Goal: Task Accomplishment & Management: Manage account settings

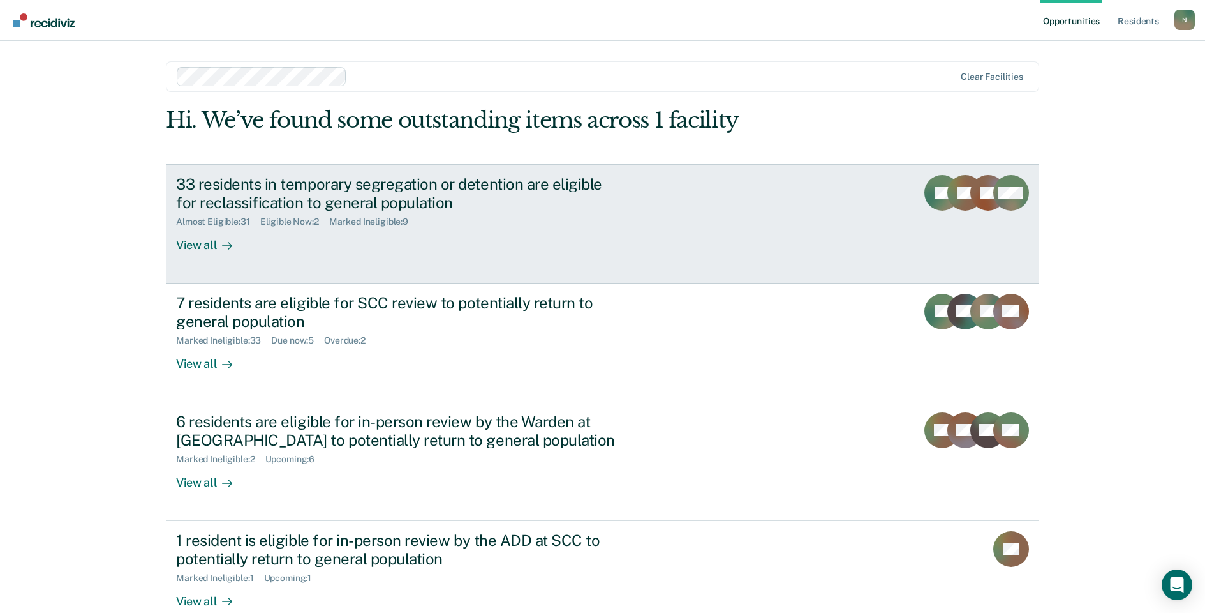
click at [308, 190] on div "33 residents in temporary segregation or detention are eligible for reclassific…" at bounding box center [400, 193] width 448 height 37
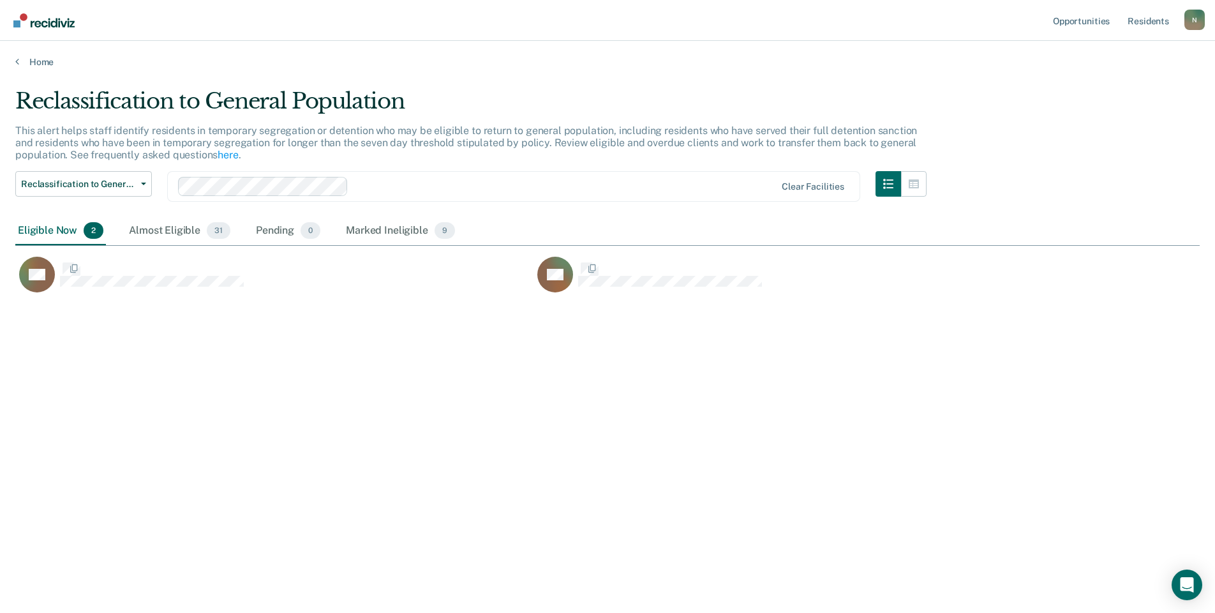
scroll to position [419, 1175]
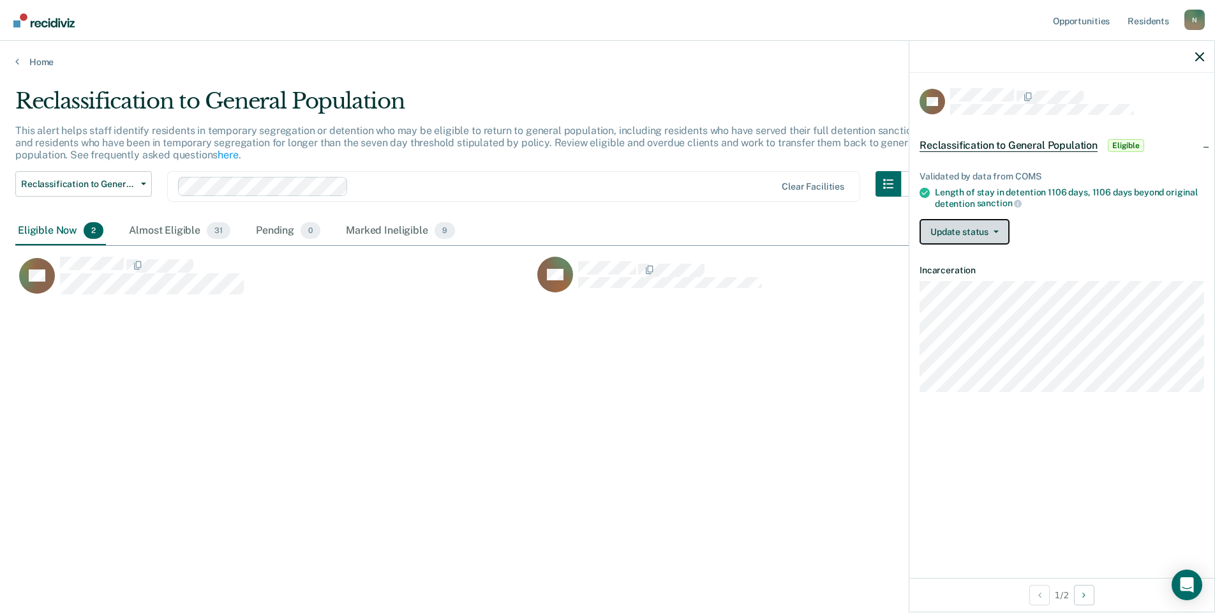
click at [987, 234] on button "Update status" at bounding box center [965, 232] width 90 height 26
click at [986, 283] on button "Mark Ineligible" at bounding box center [981, 282] width 123 height 20
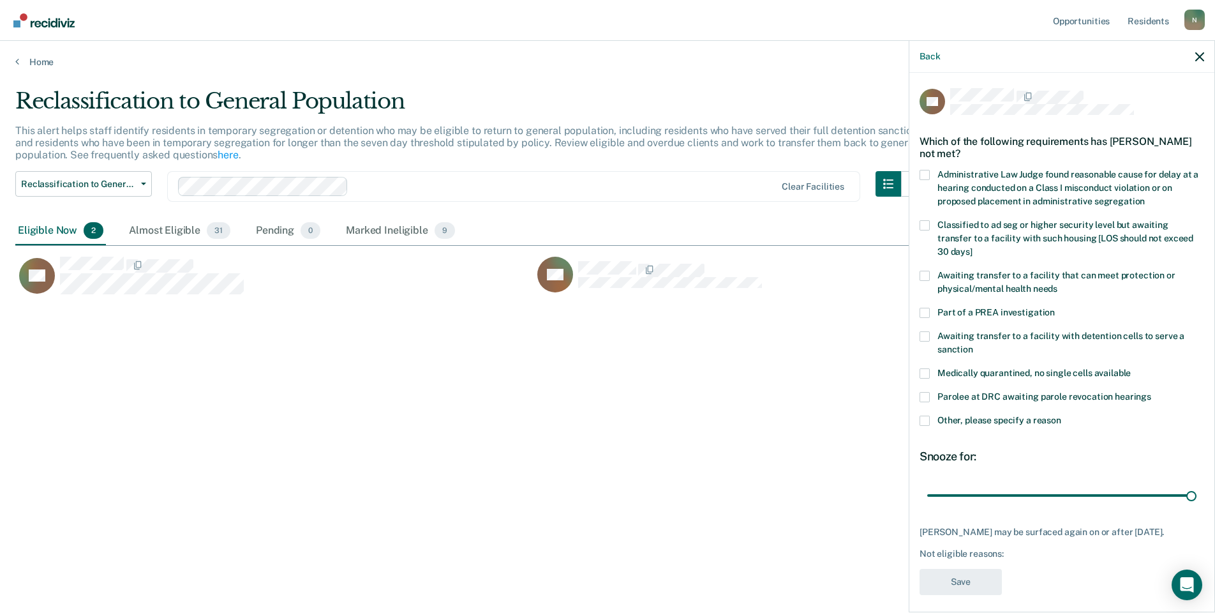
click at [928, 415] on span at bounding box center [925, 420] width 10 height 10
click at [1061, 415] on input "Other, please specify a reason" at bounding box center [1061, 415] width 0 height 0
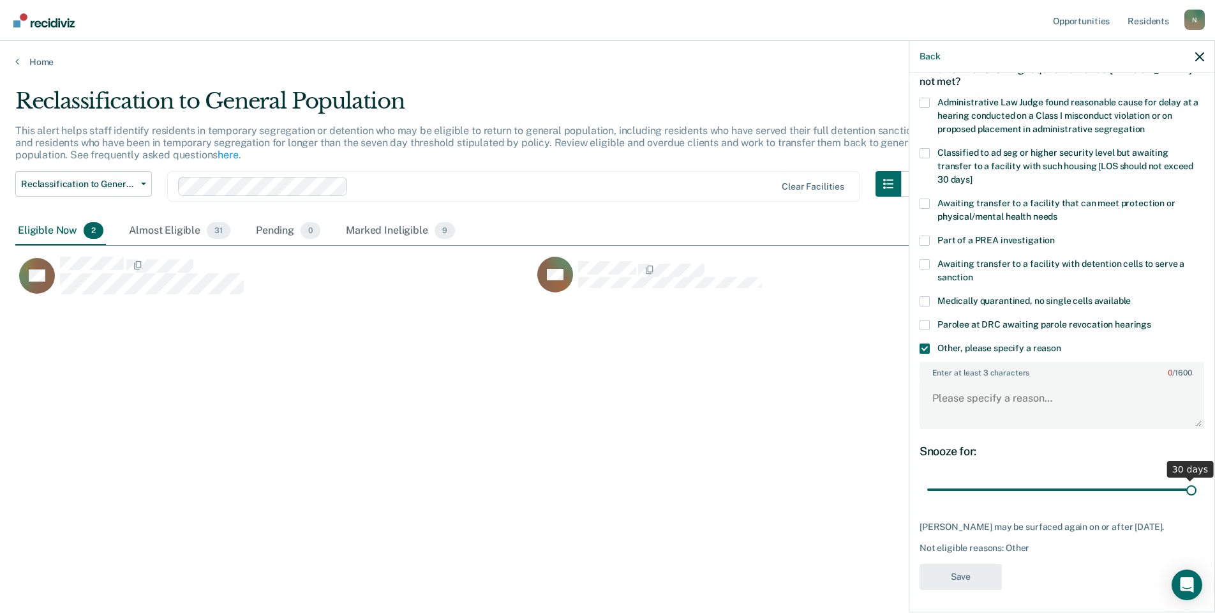
scroll to position [74, 0]
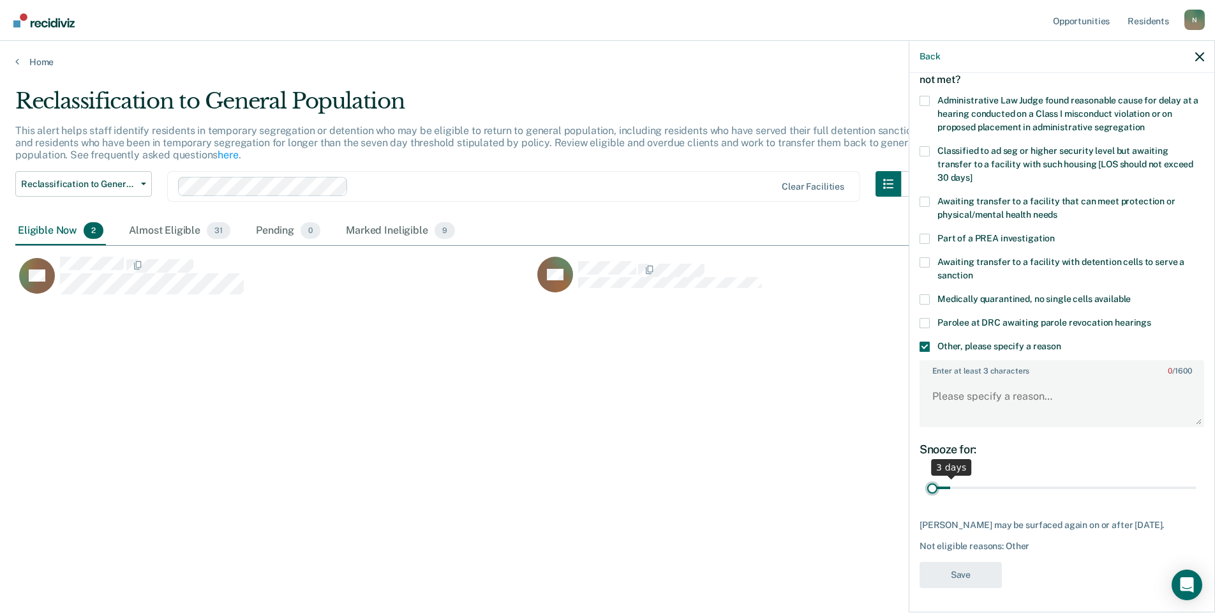
drag, startPoint x: 1181, startPoint y: 485, endPoint x: 914, endPoint y: 475, distance: 266.3
type input "1"
click at [927, 477] on input "range" at bounding box center [1061, 488] width 269 height 22
click at [944, 391] on textarea "Enter at least 3 characters 0 / 1600" at bounding box center [1062, 401] width 282 height 47
type textarea "Temp seg pending alt IV placement"
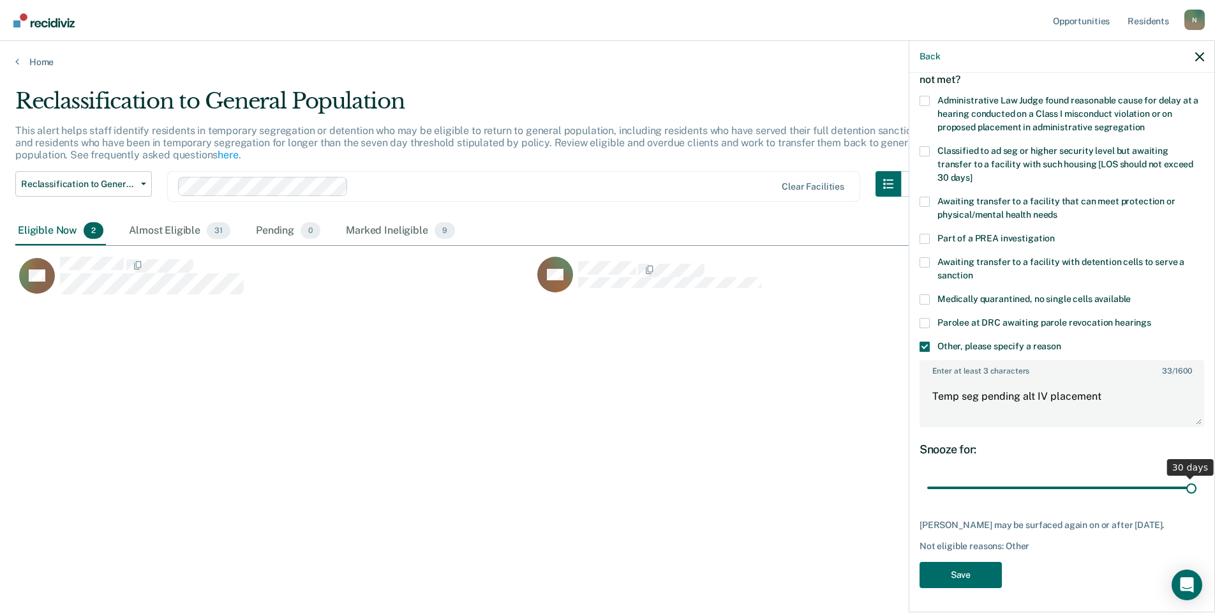
drag, startPoint x: 934, startPoint y: 486, endPoint x: 1219, endPoint y: 486, distance: 285.2
type input "30"
click at [1196, 486] on input "range" at bounding box center [1061, 488] width 269 height 22
click at [951, 582] on button "Save" at bounding box center [961, 575] width 82 height 26
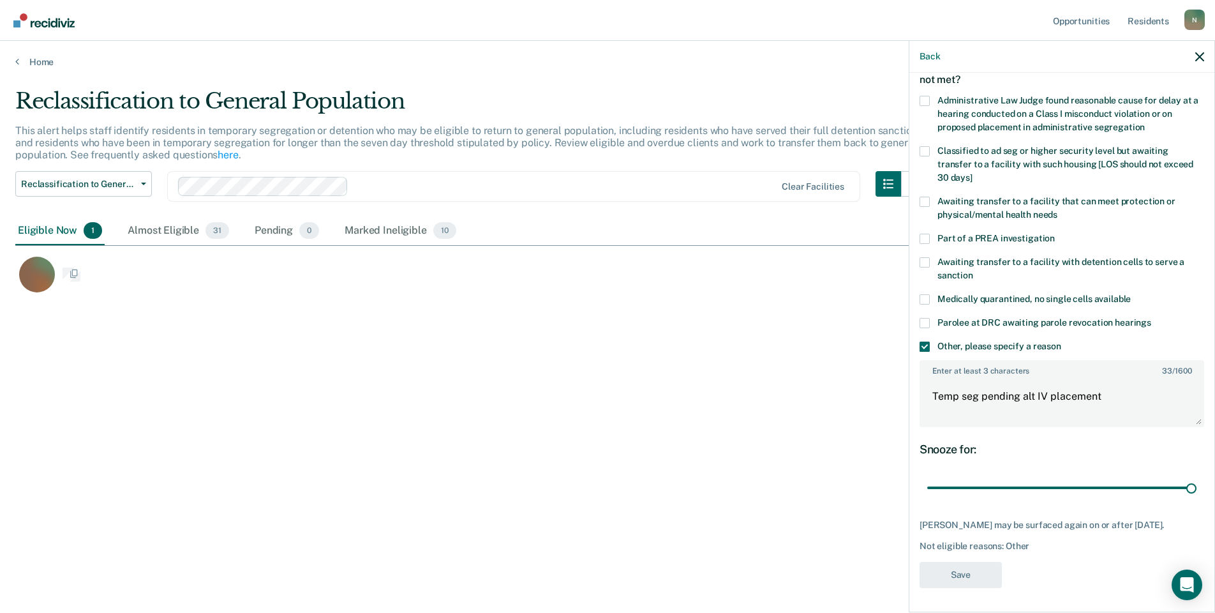
scroll to position [0, 0]
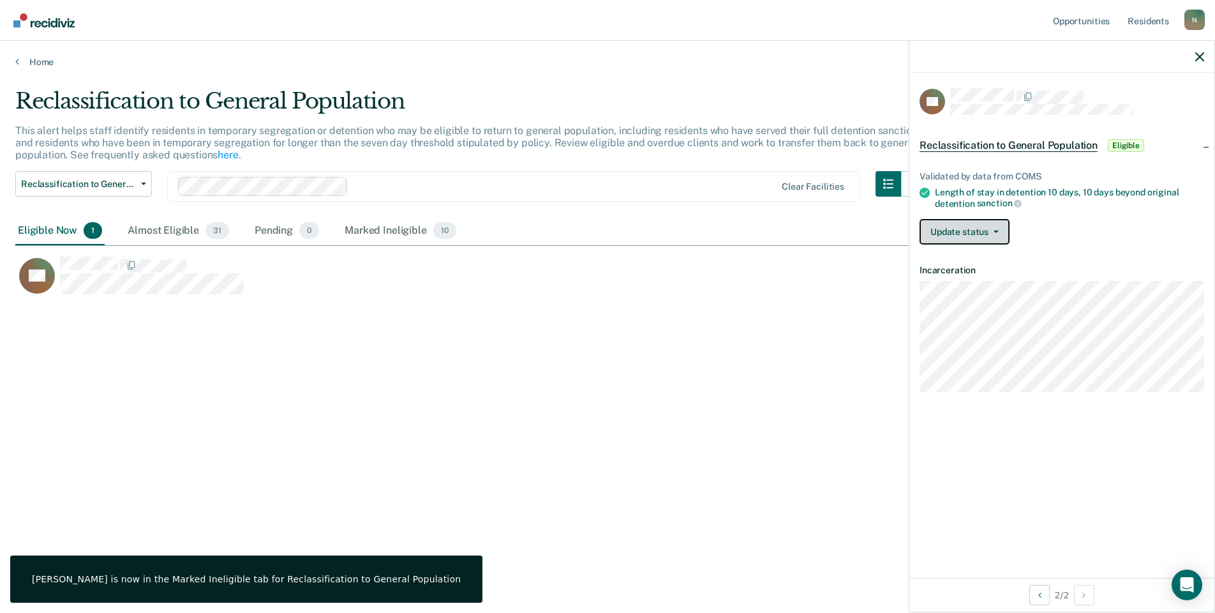
click at [986, 221] on button "Update status" at bounding box center [965, 232] width 90 height 26
click at [980, 281] on button "Mark Ineligible" at bounding box center [981, 282] width 123 height 20
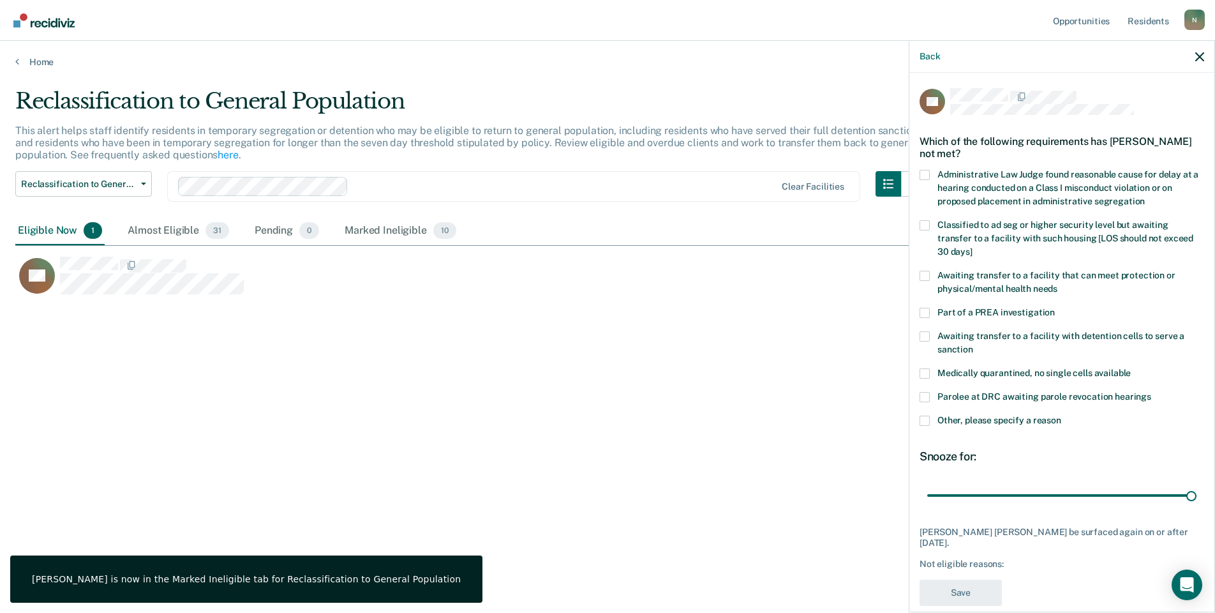
click at [924, 415] on label "Other, please specify a reason" at bounding box center [1062, 421] width 285 height 13
click at [1061, 415] on input "Other, please specify a reason" at bounding box center [1061, 415] width 0 height 0
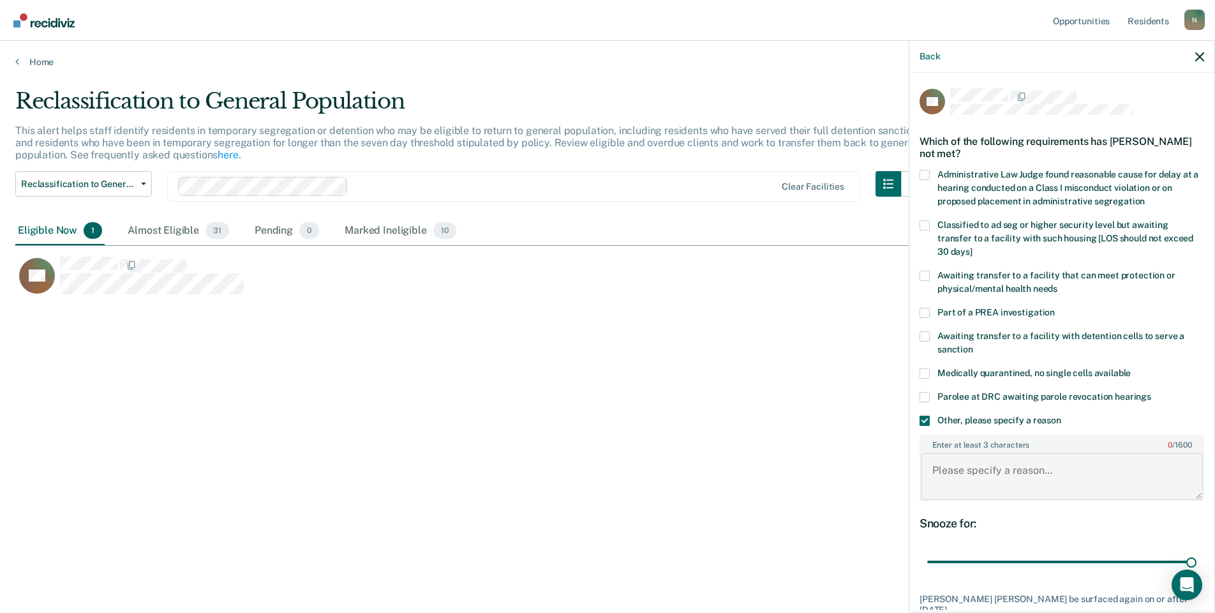
click at [994, 469] on textarea "Enter at least 3 characters 0 / 1600" at bounding box center [1062, 475] width 282 height 47
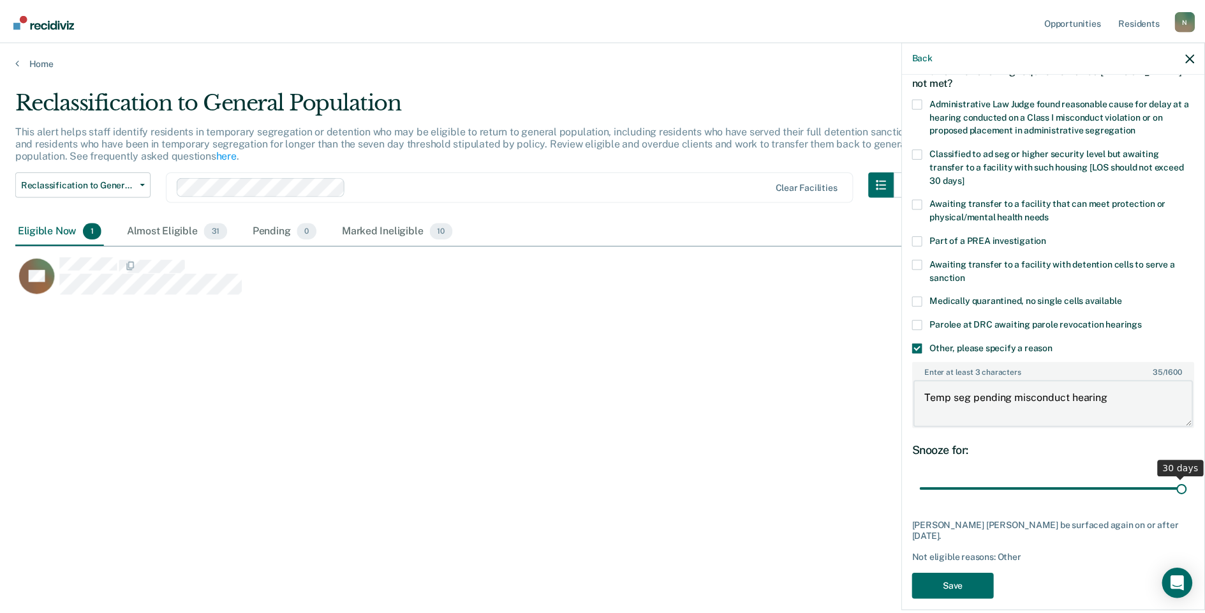
scroll to position [74, 0]
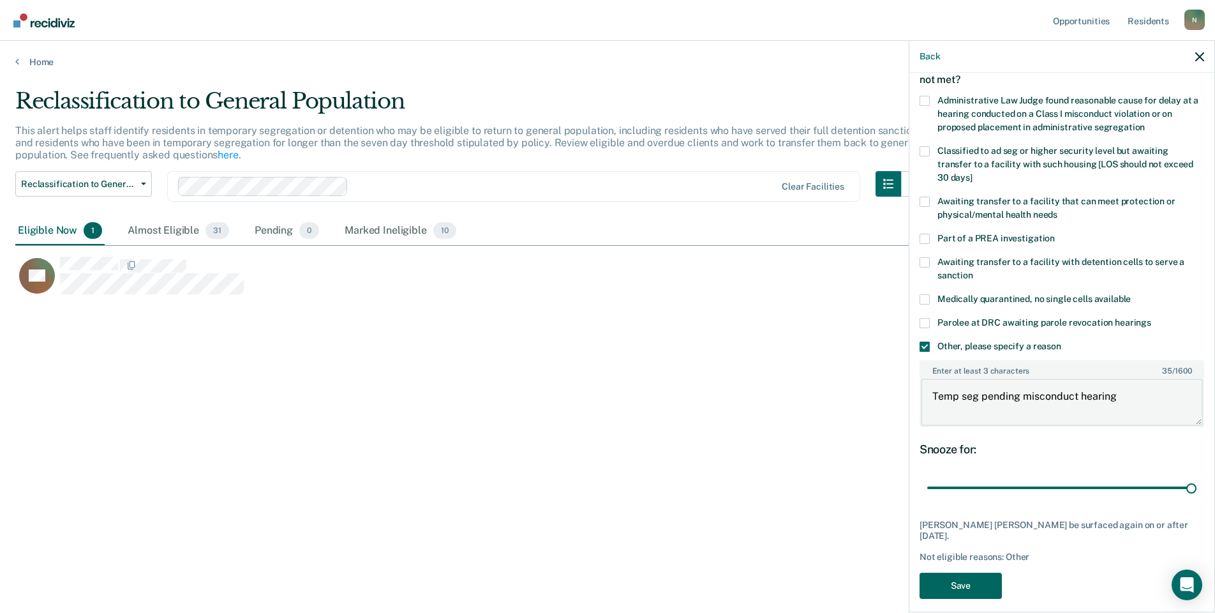
type textarea "Temp seg pending misconduct hearing"
click at [974, 572] on button "Save" at bounding box center [961, 585] width 82 height 26
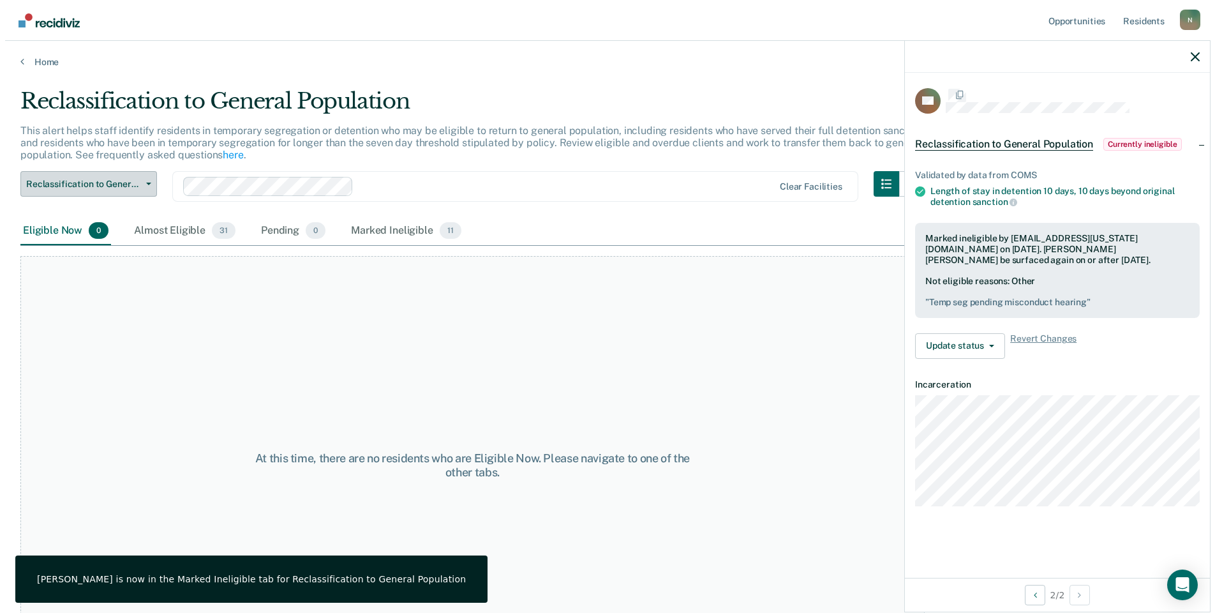
scroll to position [0, 0]
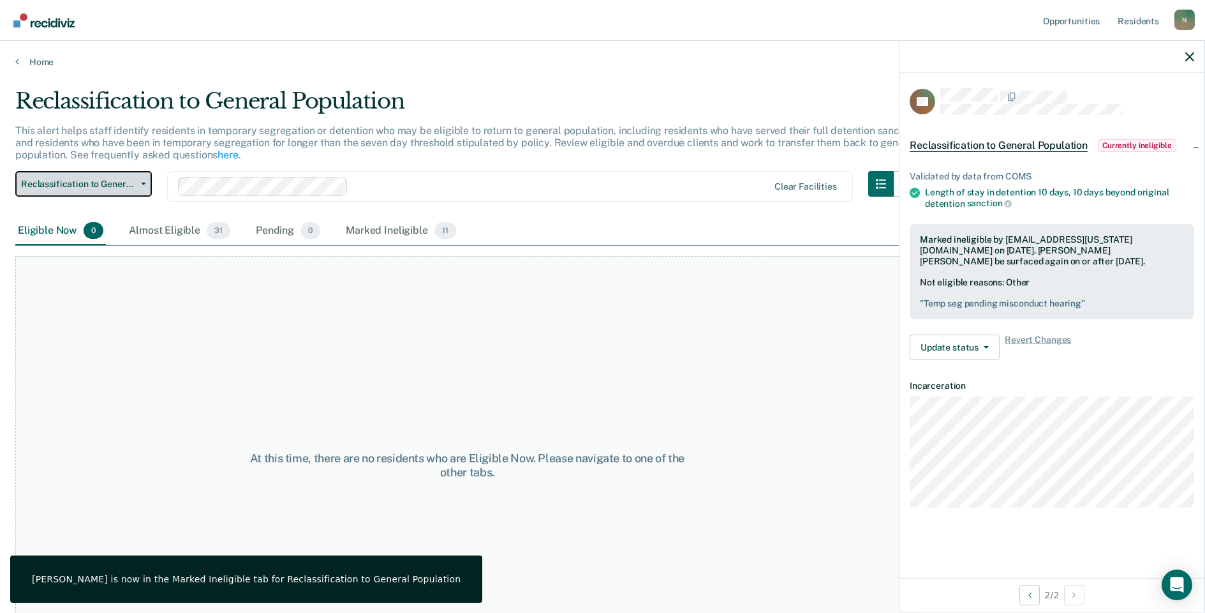
click at [79, 184] on span "Reclassification to General Population" at bounding box center [78, 184] width 115 height 11
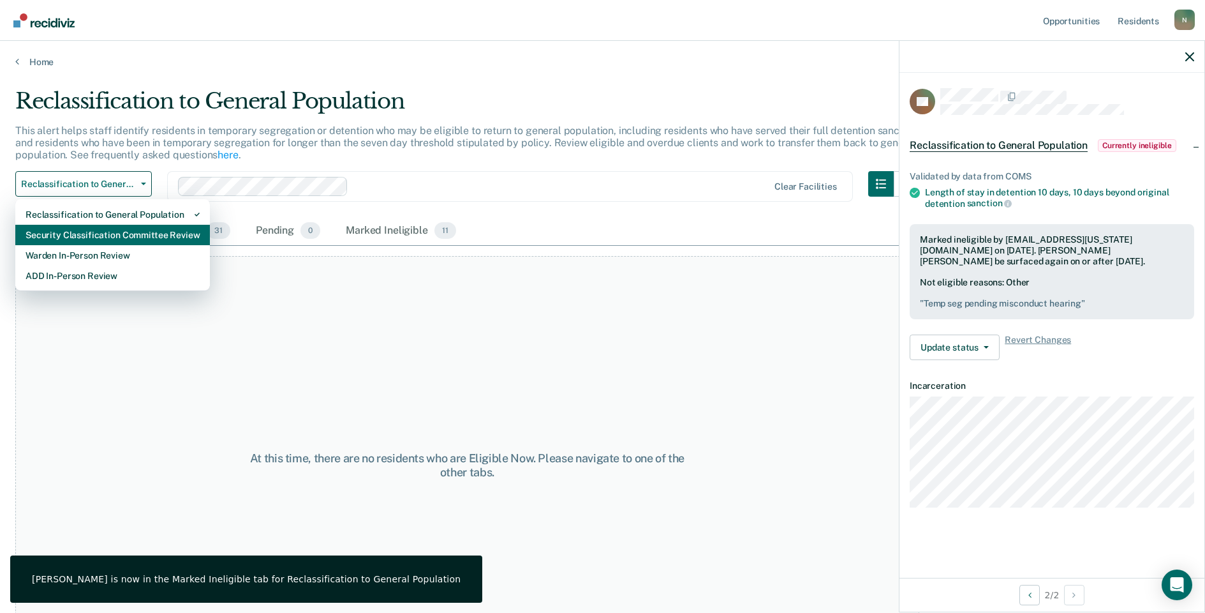
click at [87, 236] on div "Security Classification Committee Review" at bounding box center [113, 235] width 174 height 20
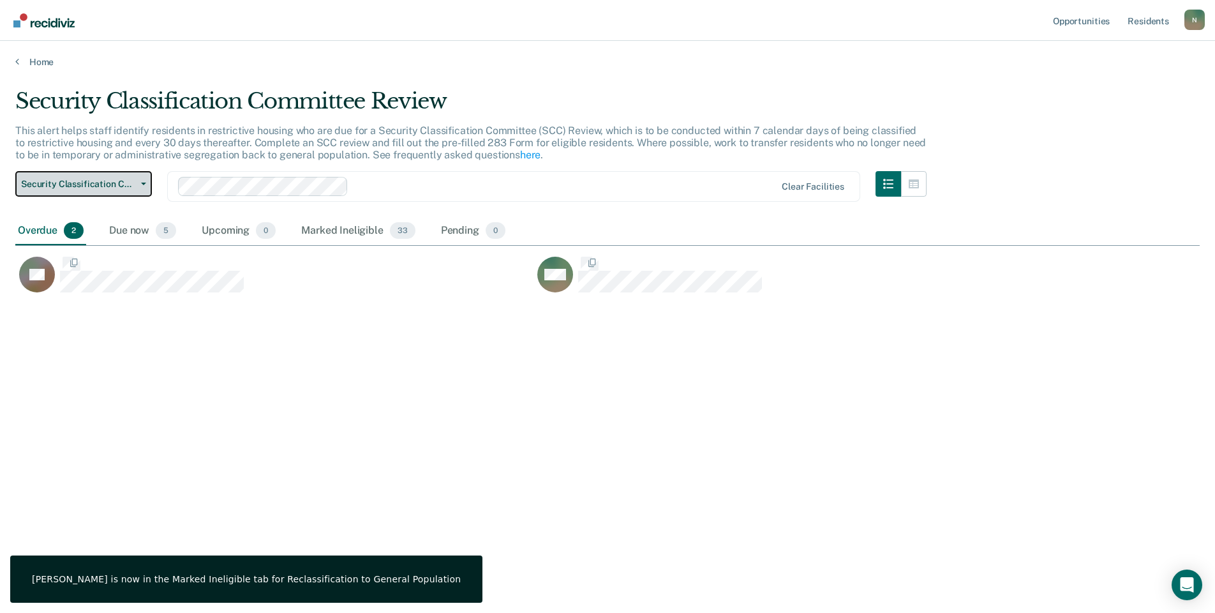
scroll to position [419, 1175]
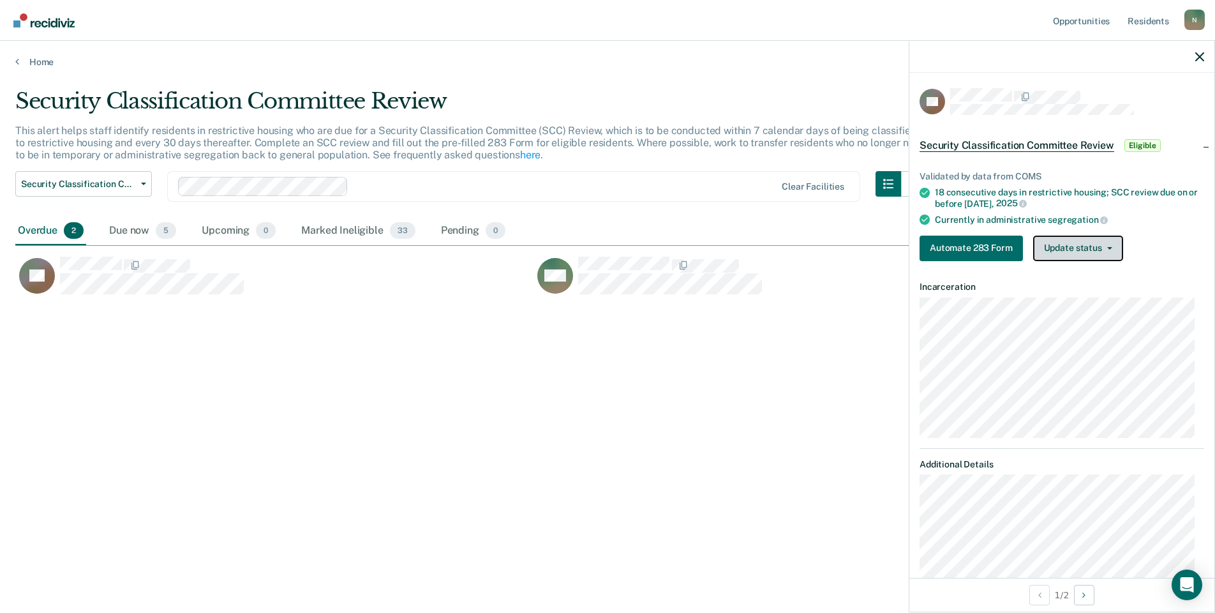
click at [1059, 257] on button "Update status" at bounding box center [1078, 248] width 90 height 26
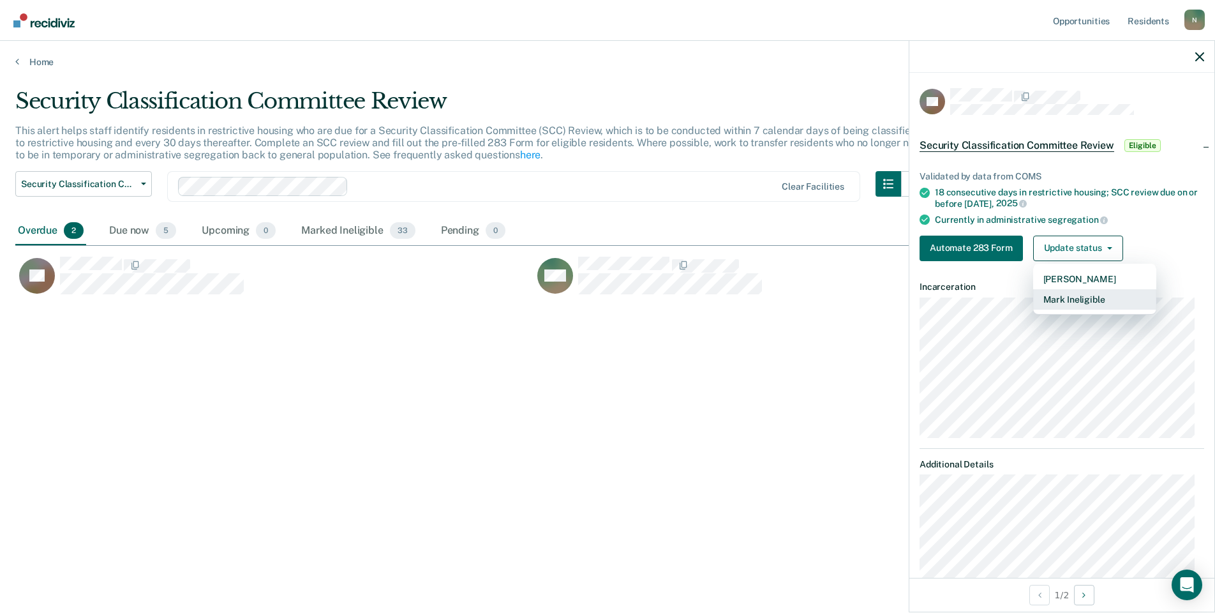
click at [1064, 297] on button "Mark Ineligible" at bounding box center [1094, 299] width 123 height 20
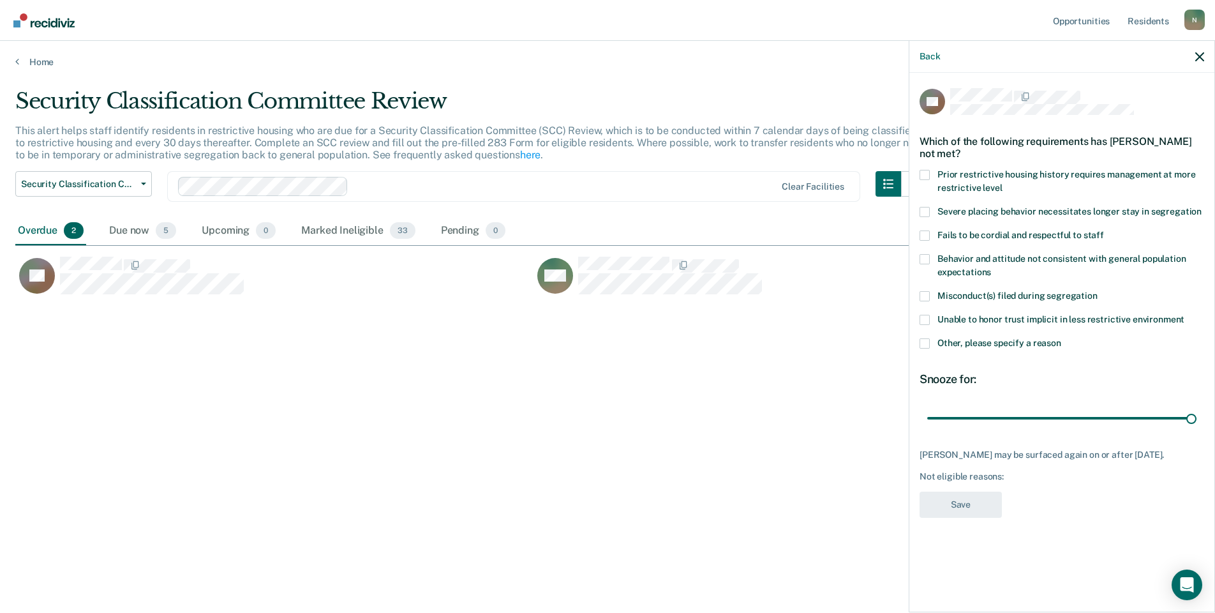
click at [921, 341] on span at bounding box center [925, 343] width 10 height 10
click at [1061, 338] on input "Other, please specify a reason" at bounding box center [1061, 338] width 0 height 0
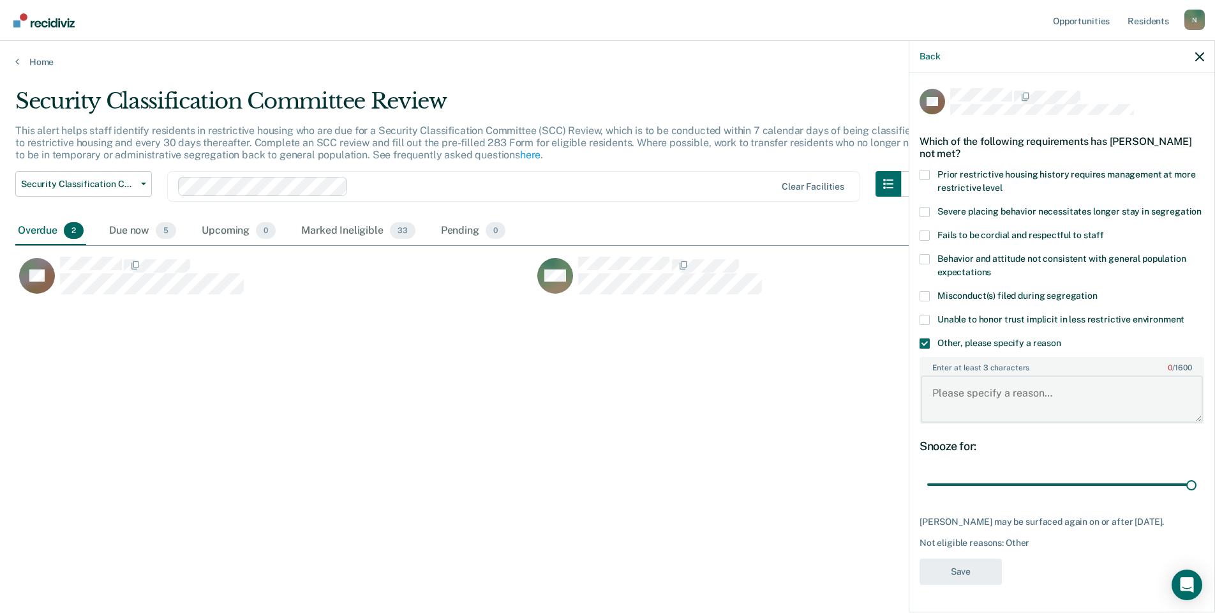
click at [985, 393] on textarea "Enter at least 3 characters 0 / 1600" at bounding box center [1062, 398] width 282 height 47
type textarea "Temp seg pending misconduct hearing"
click at [985, 568] on button "Save" at bounding box center [961, 571] width 82 height 26
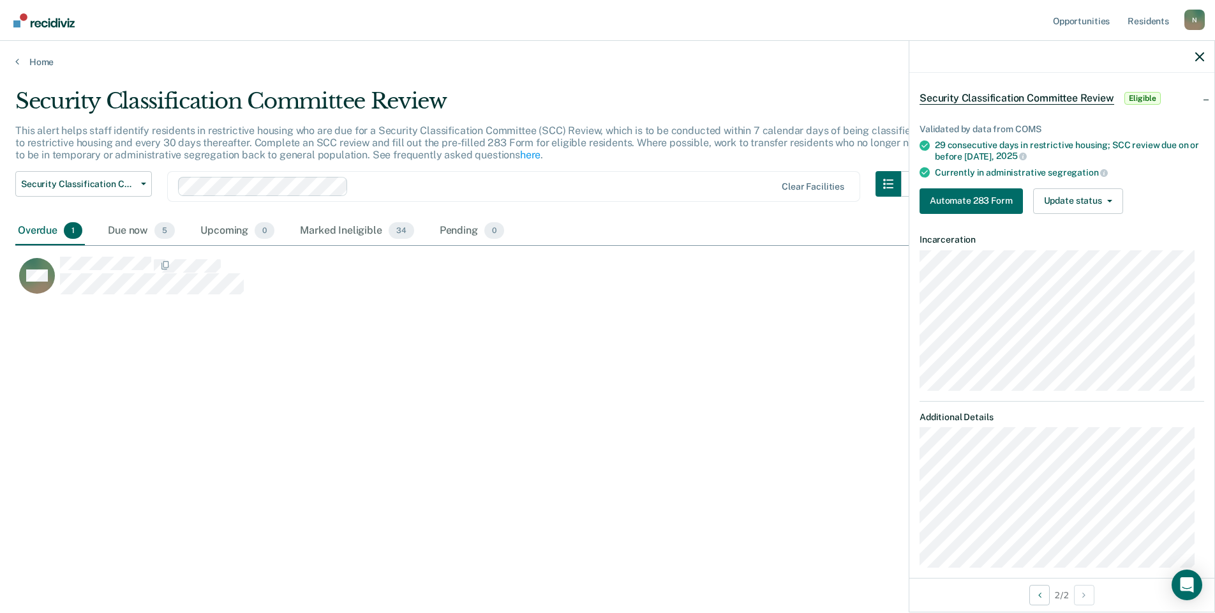
scroll to position [0, 0]
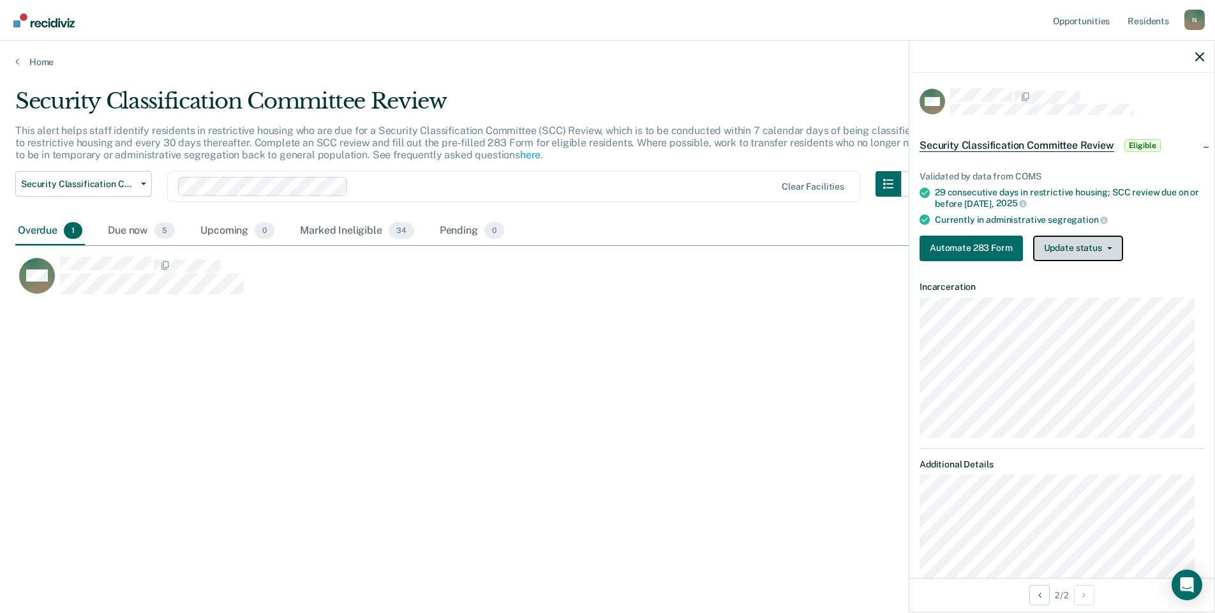
click at [1113, 248] on button "Update status" at bounding box center [1078, 248] width 90 height 26
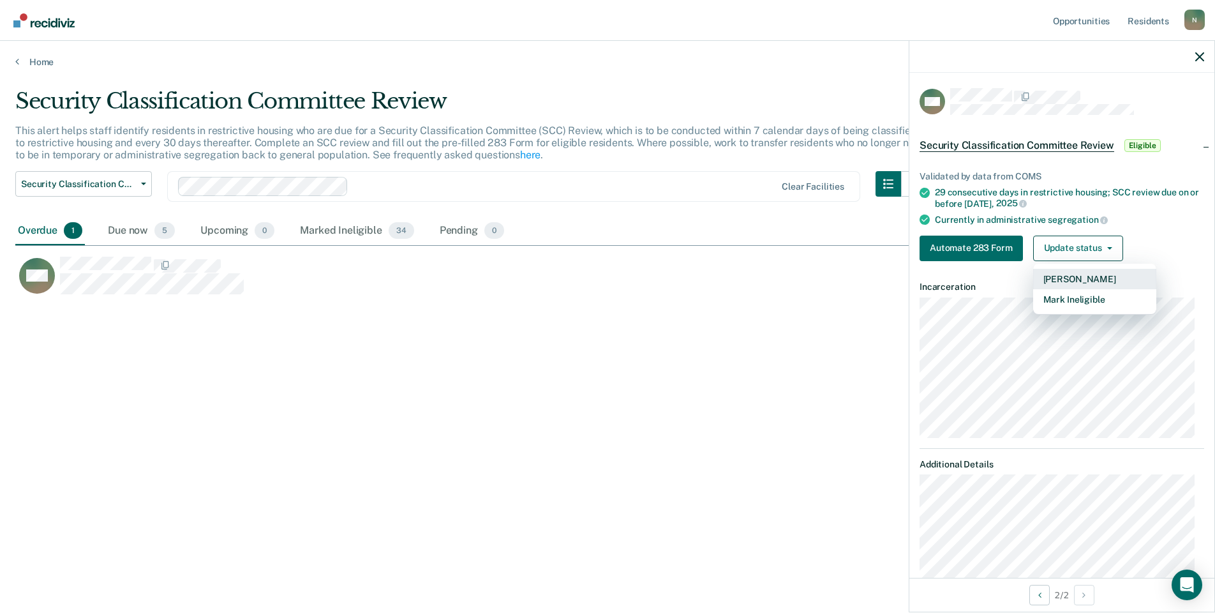
click at [1098, 276] on button "[PERSON_NAME]" at bounding box center [1094, 279] width 123 height 20
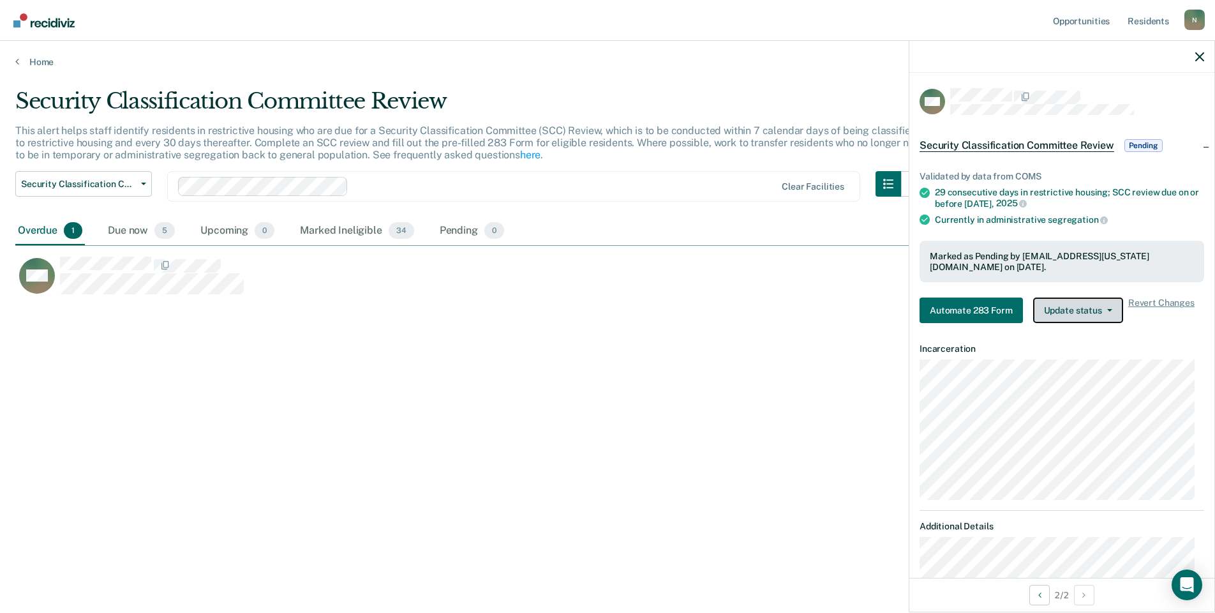
click at [1079, 318] on button "Update status" at bounding box center [1078, 310] width 90 height 26
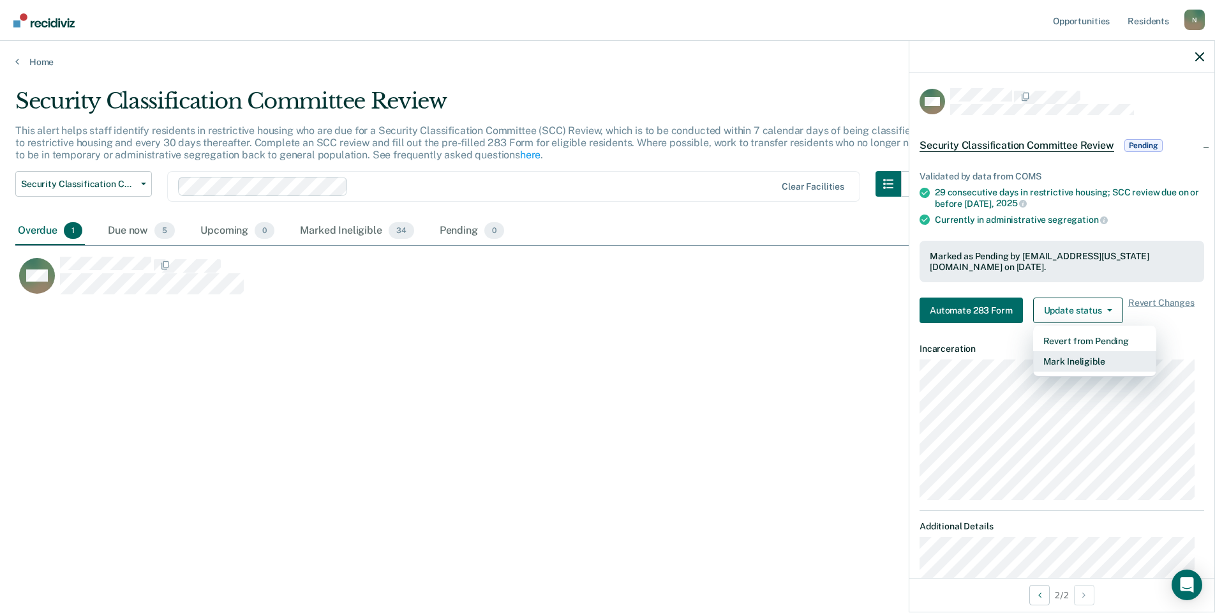
click at [1082, 361] on button "Mark Ineligible" at bounding box center [1094, 361] width 123 height 20
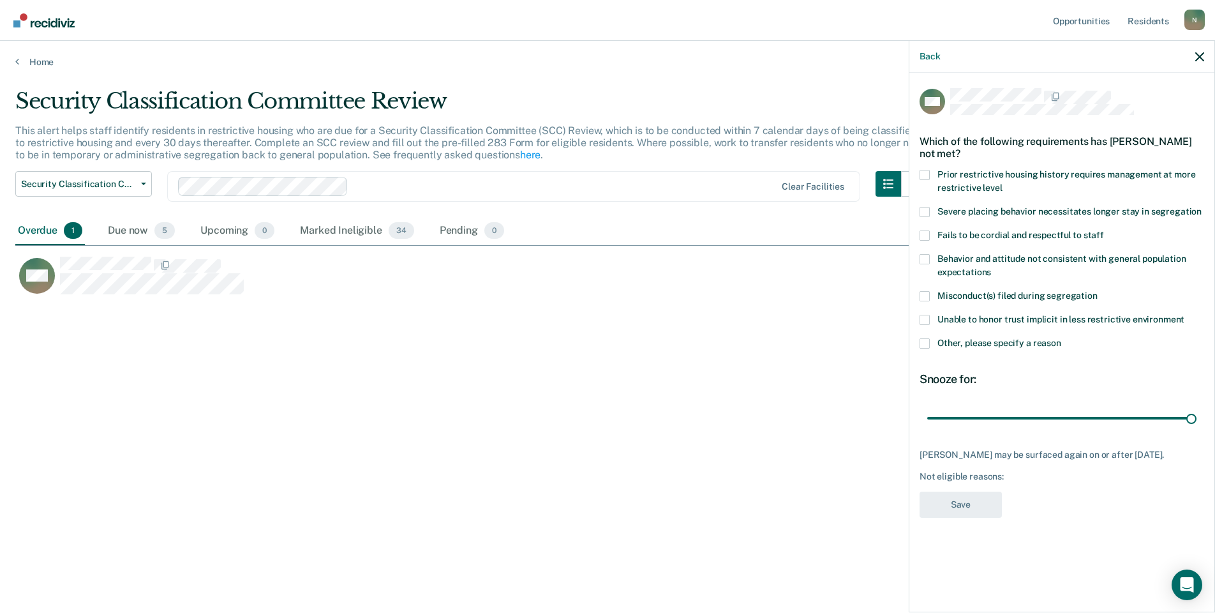
click at [925, 343] on span at bounding box center [925, 343] width 10 height 10
click at [1061, 338] on input "Other, please specify a reason" at bounding box center [1061, 338] width 0 height 0
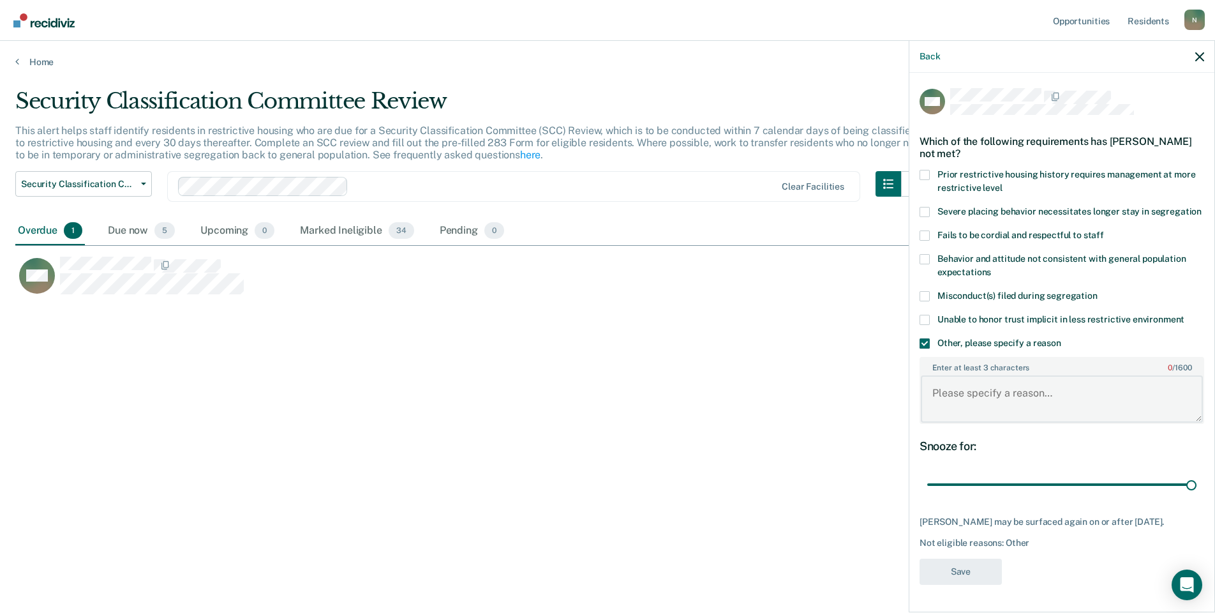
click at [972, 422] on textarea "Enter at least 3 characters 0 / 1600" at bounding box center [1062, 398] width 282 height 47
type textarea "Returned to GP [DATE]"
click at [971, 585] on button "Save" at bounding box center [961, 571] width 82 height 26
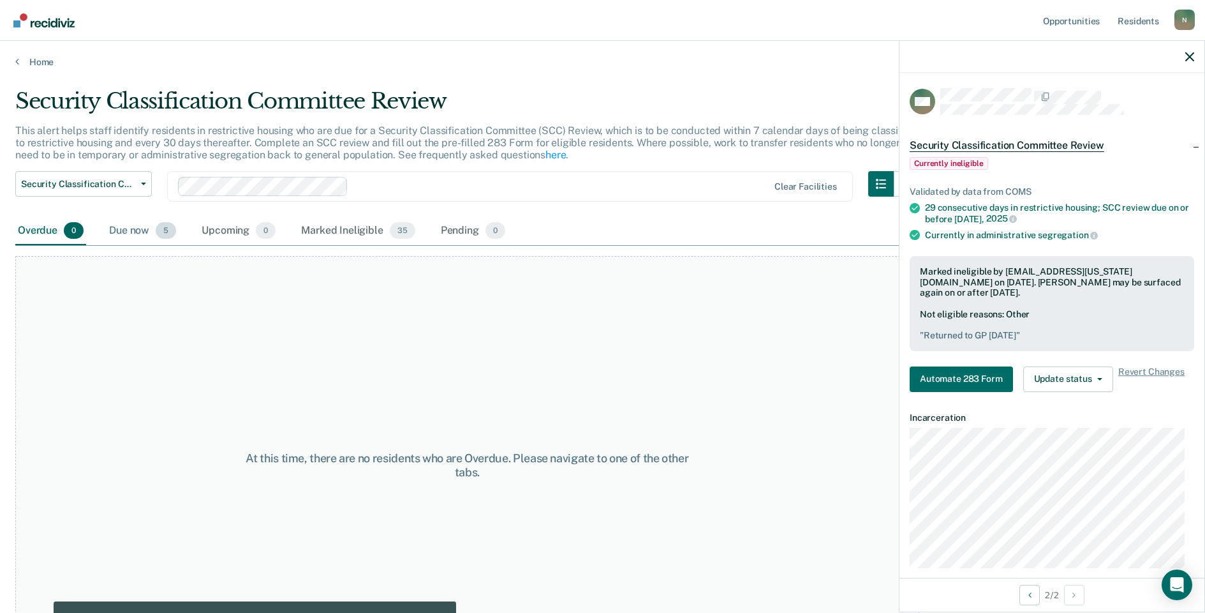
click at [138, 233] on div "Due now 5" at bounding box center [143, 231] width 72 height 28
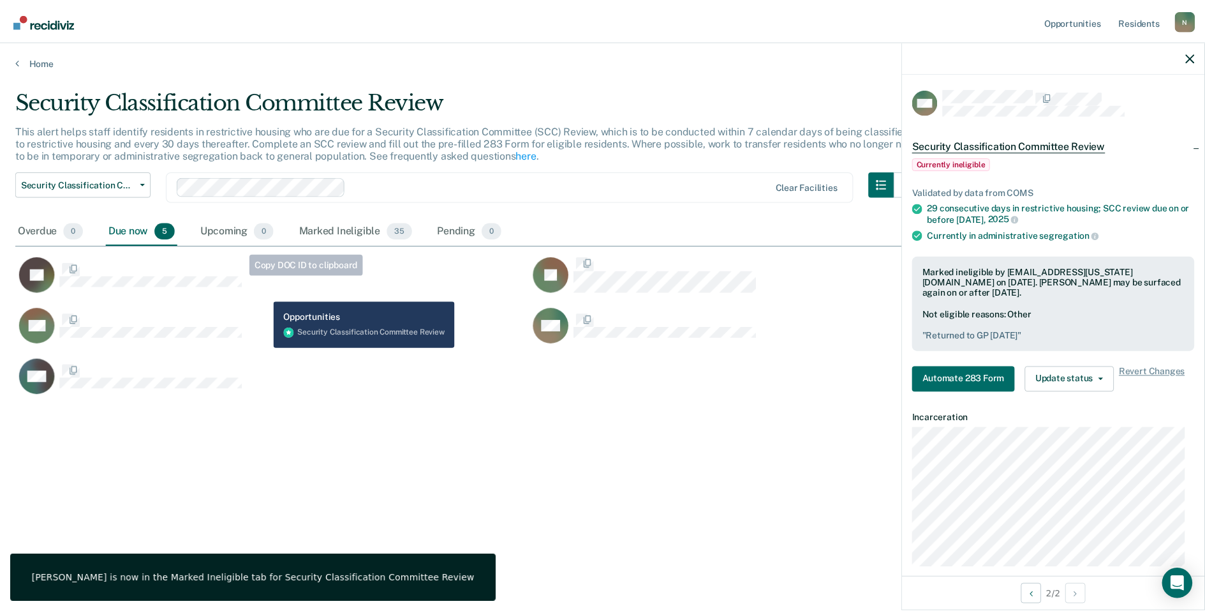
scroll to position [419, 1175]
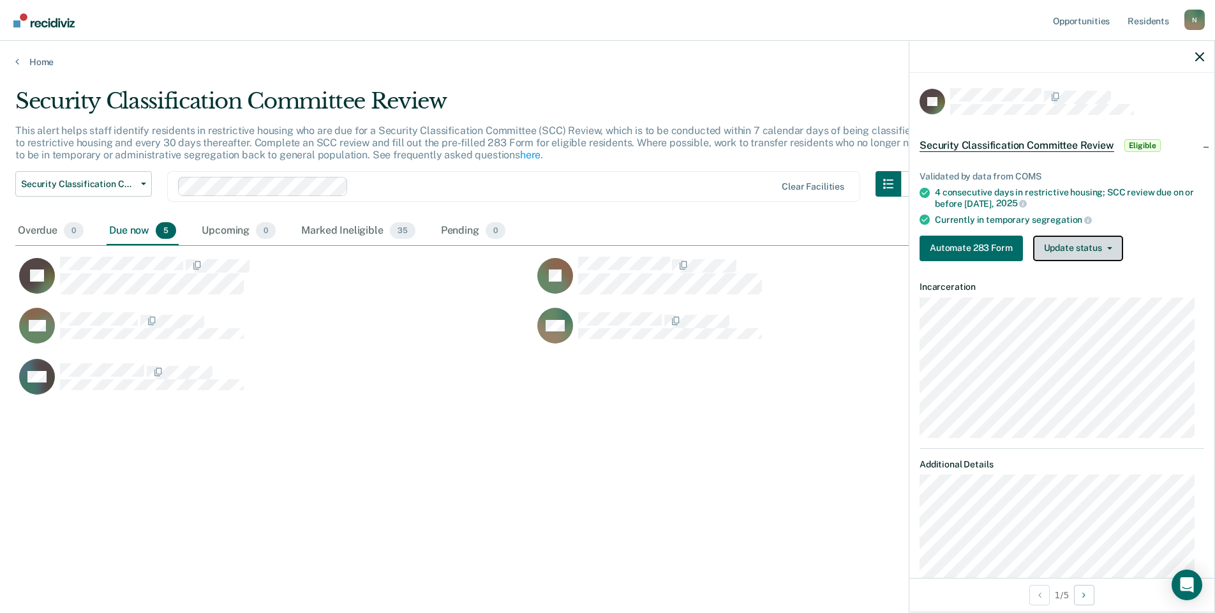
click at [1061, 249] on button "Update status" at bounding box center [1078, 248] width 90 height 26
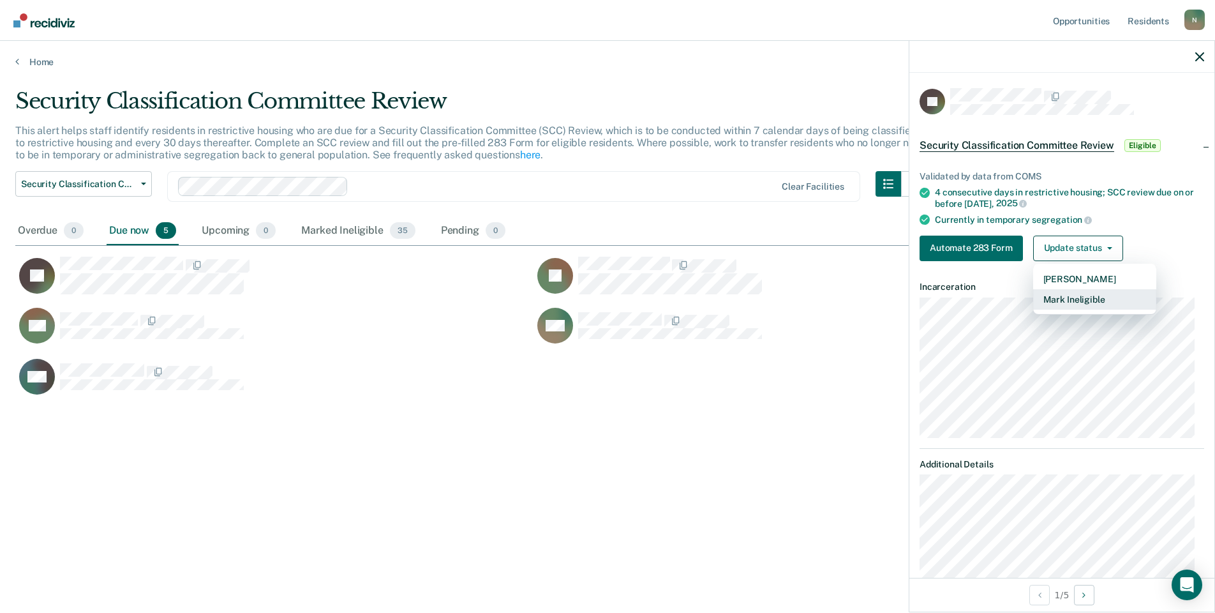
click at [1073, 295] on button "Mark Ineligible" at bounding box center [1094, 299] width 123 height 20
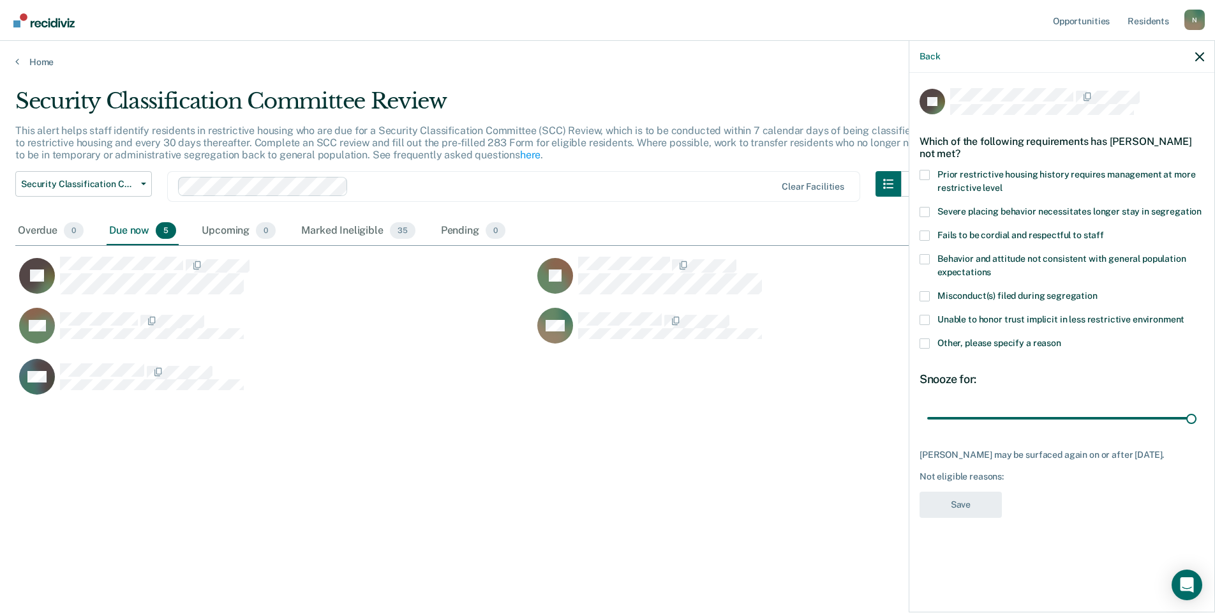
click at [928, 343] on span at bounding box center [925, 343] width 10 height 10
click at [1061, 338] on input "Other, please specify a reason" at bounding box center [1061, 338] width 0 height 0
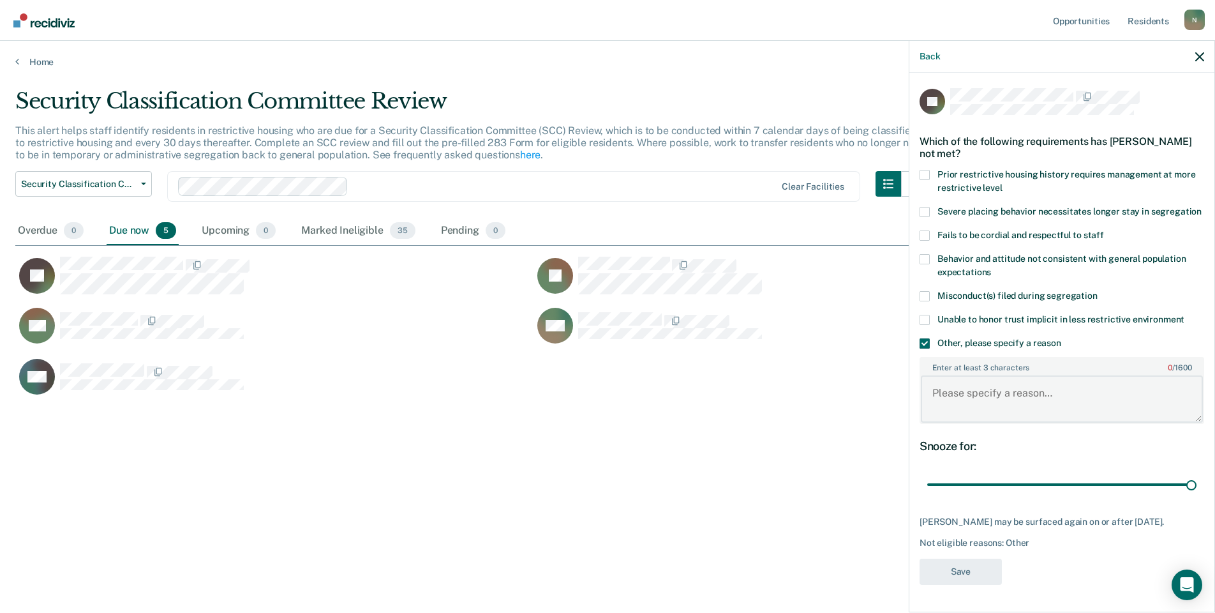
click at [963, 406] on textarea "Enter at least 3 characters 0 / 1600" at bounding box center [1062, 398] width 282 height 47
type textarea "Temp seg pending misconduct hearing"
click at [943, 585] on button "Save" at bounding box center [961, 571] width 82 height 26
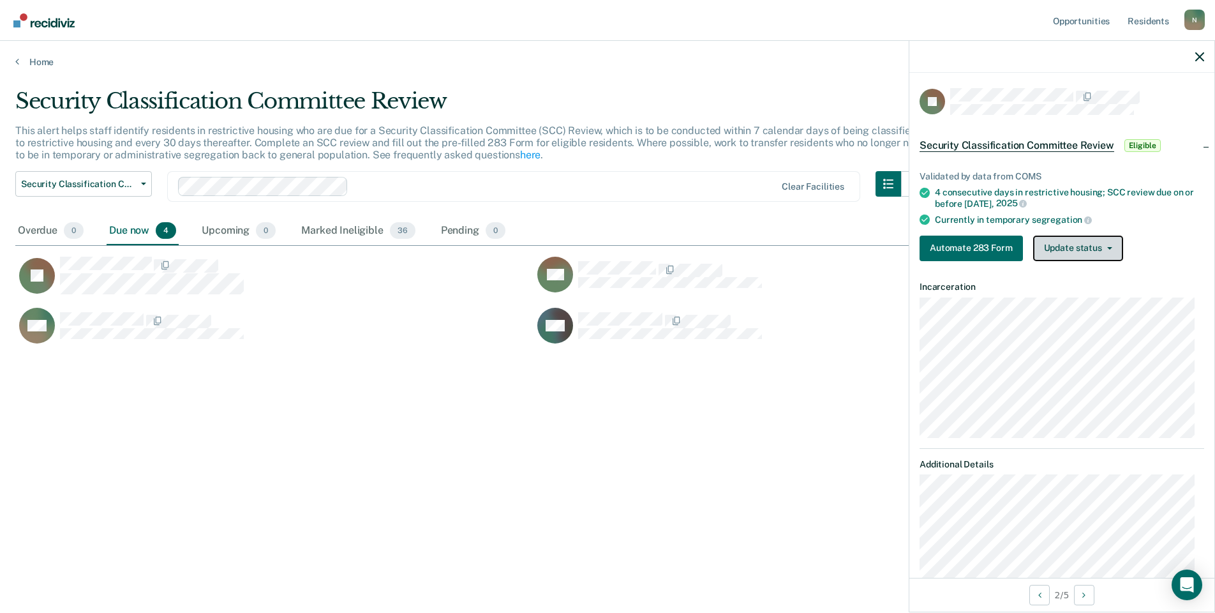
click at [1087, 247] on button "Update status" at bounding box center [1078, 248] width 90 height 26
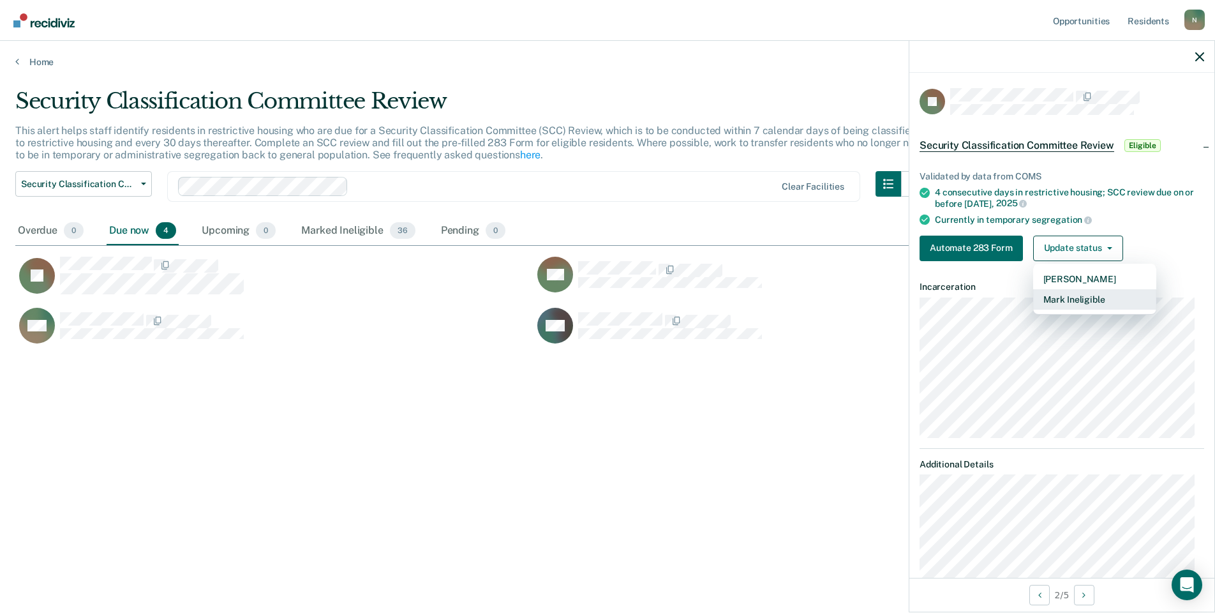
click at [1084, 299] on button "Mark Ineligible" at bounding box center [1094, 299] width 123 height 20
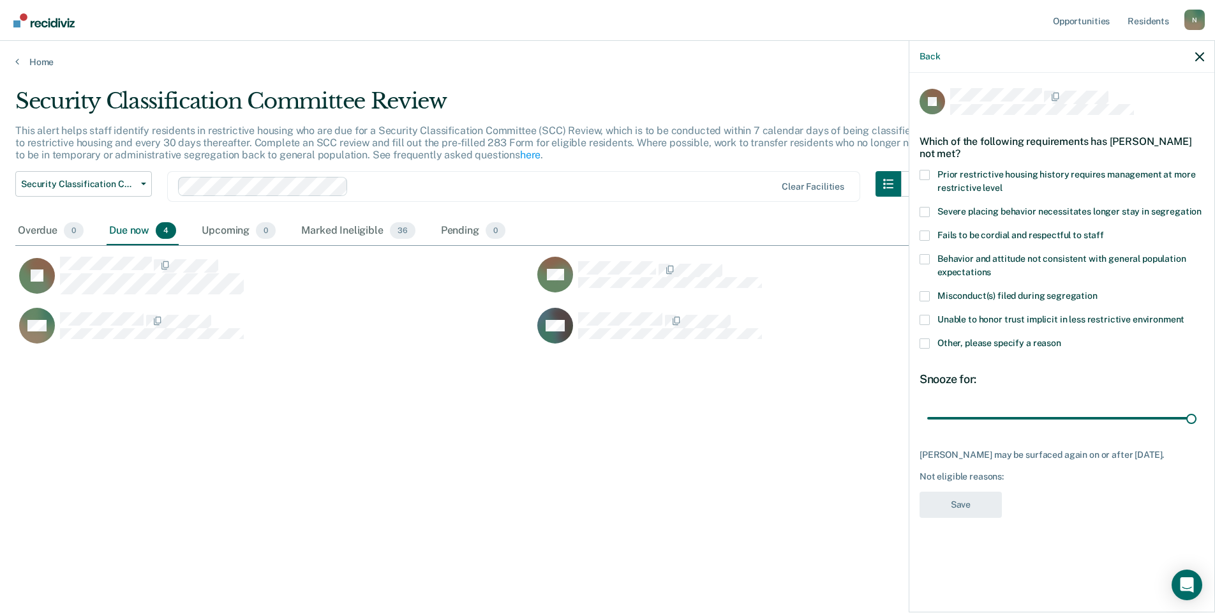
click at [927, 338] on span at bounding box center [925, 343] width 10 height 10
click at [1061, 338] on input "Other, please specify a reason" at bounding box center [1061, 338] width 0 height 0
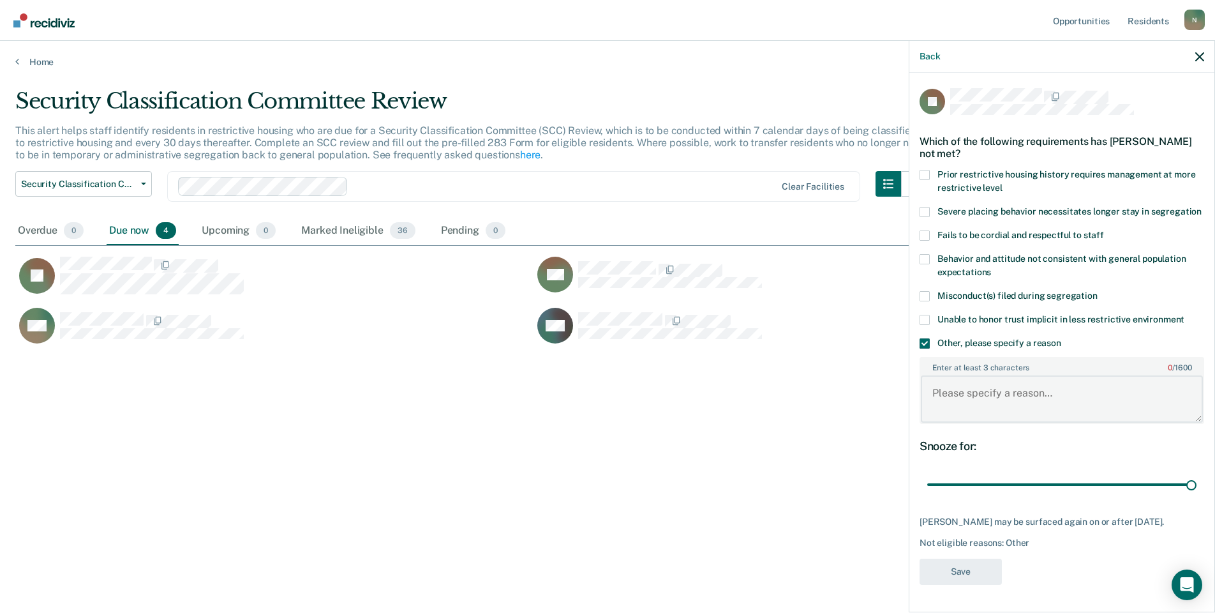
click at [957, 417] on textarea "Enter at least 3 characters 0 / 1600" at bounding box center [1062, 398] width 282 height 47
type textarea "Temp seg pending misconduct hearing"
click at [943, 585] on button "Save" at bounding box center [961, 571] width 82 height 26
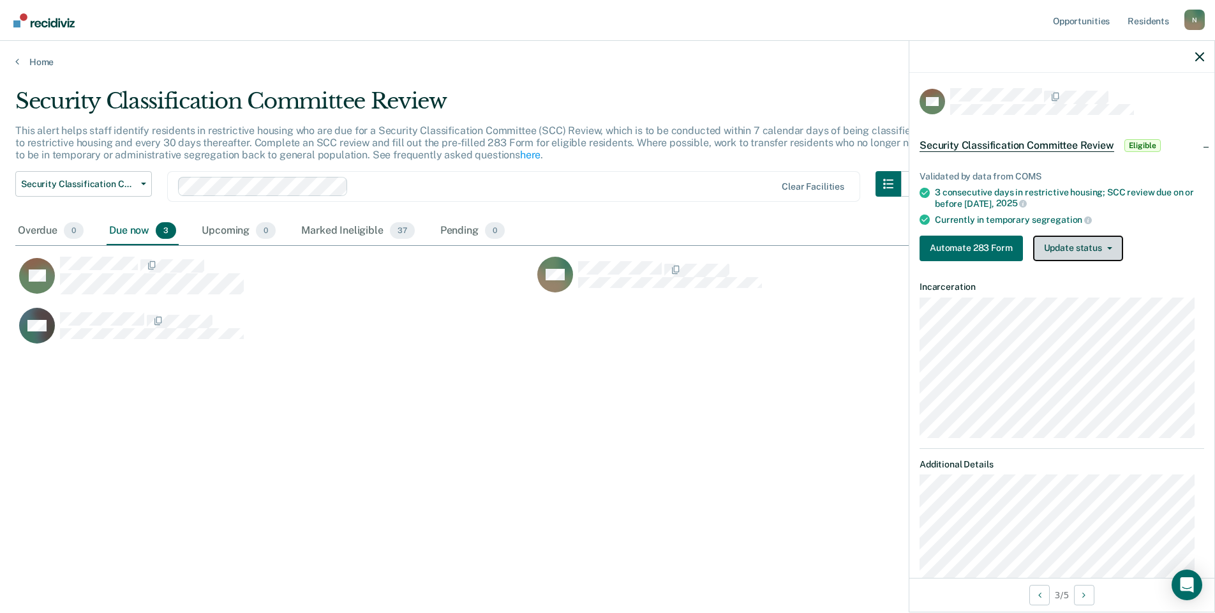
click at [1106, 257] on button "Update status" at bounding box center [1078, 248] width 90 height 26
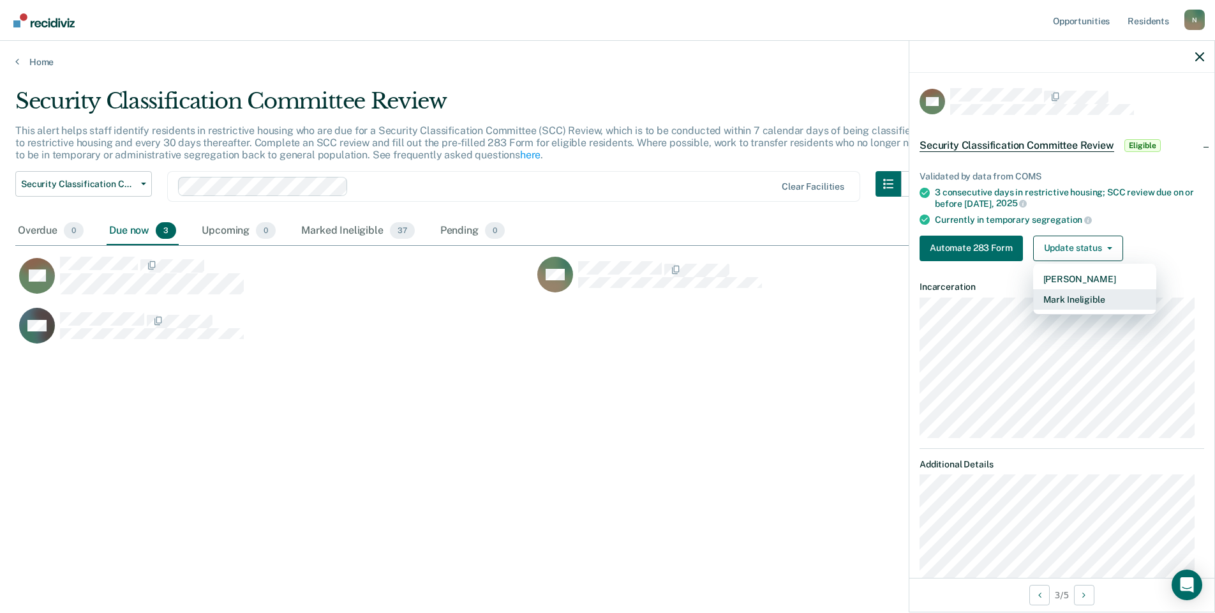
click at [1085, 299] on button "Mark Ineligible" at bounding box center [1094, 299] width 123 height 20
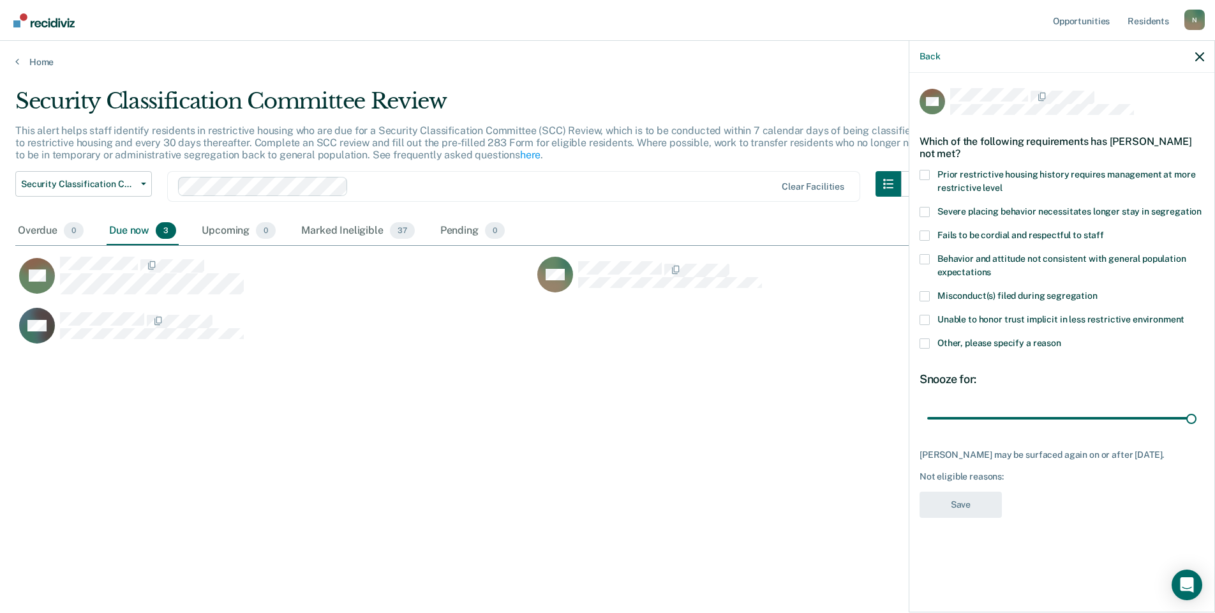
click at [921, 341] on span at bounding box center [925, 343] width 10 height 10
click at [1061, 338] on input "Other, please specify a reason" at bounding box center [1061, 338] width 0 height 0
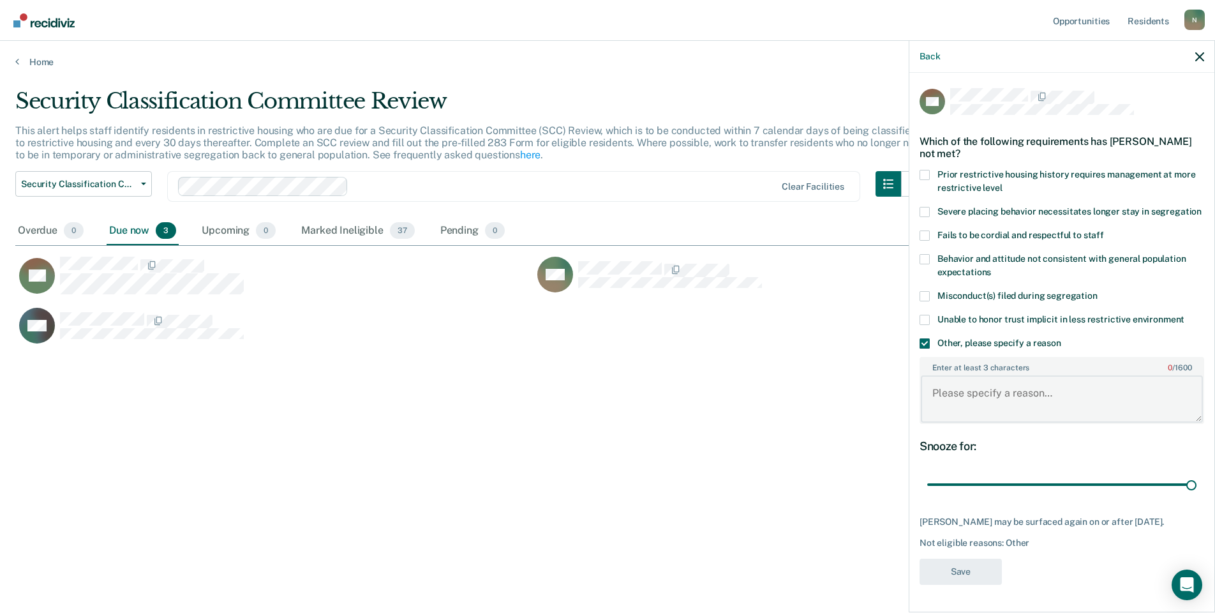
click at [986, 389] on textarea "Enter at least 3 characters 0 / 1600" at bounding box center [1062, 398] width 282 height 47
type textarea "Temp seg pending misconduct hearing"
click at [958, 579] on button "Save" at bounding box center [961, 571] width 82 height 26
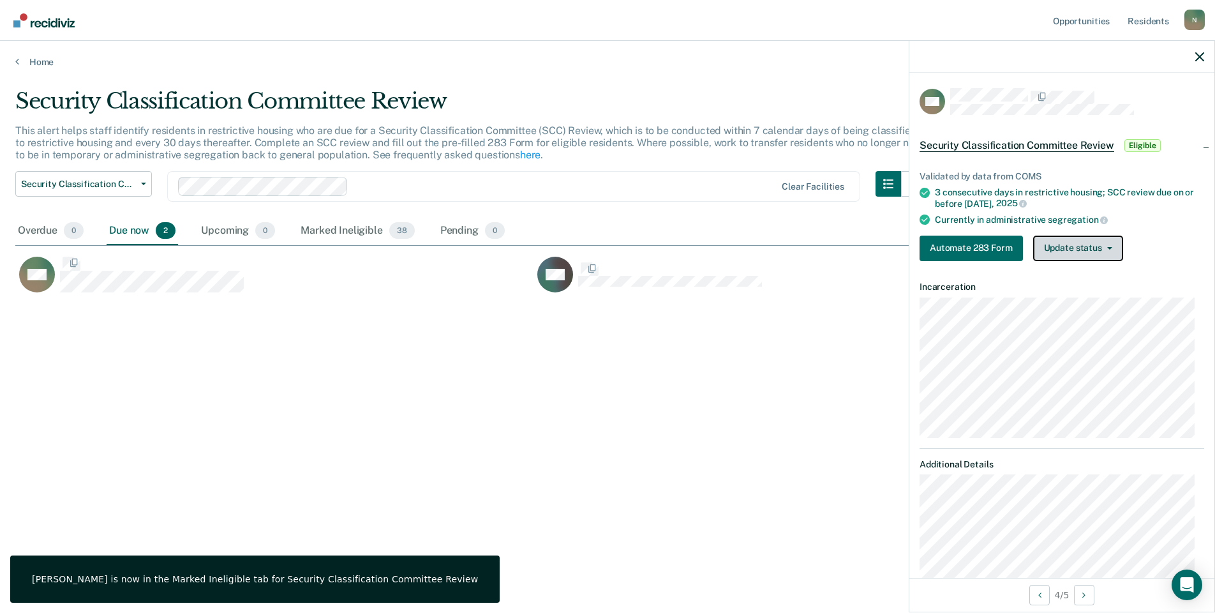
click at [1062, 250] on button "Update status" at bounding box center [1078, 248] width 90 height 26
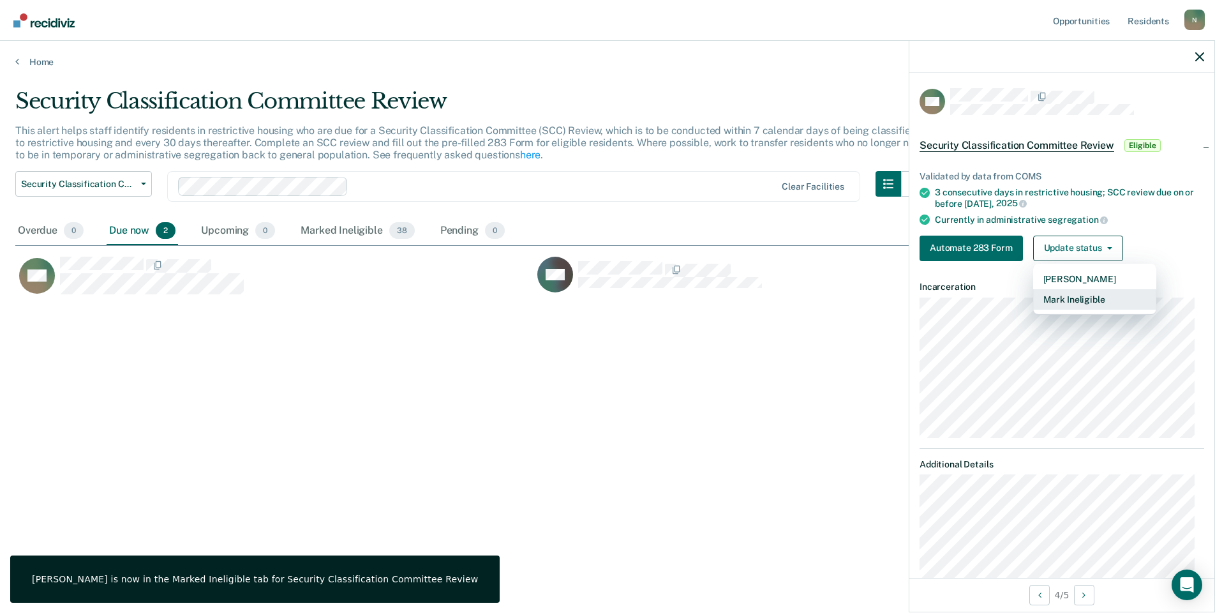
click at [1122, 302] on button "Mark Ineligible" at bounding box center [1094, 299] width 123 height 20
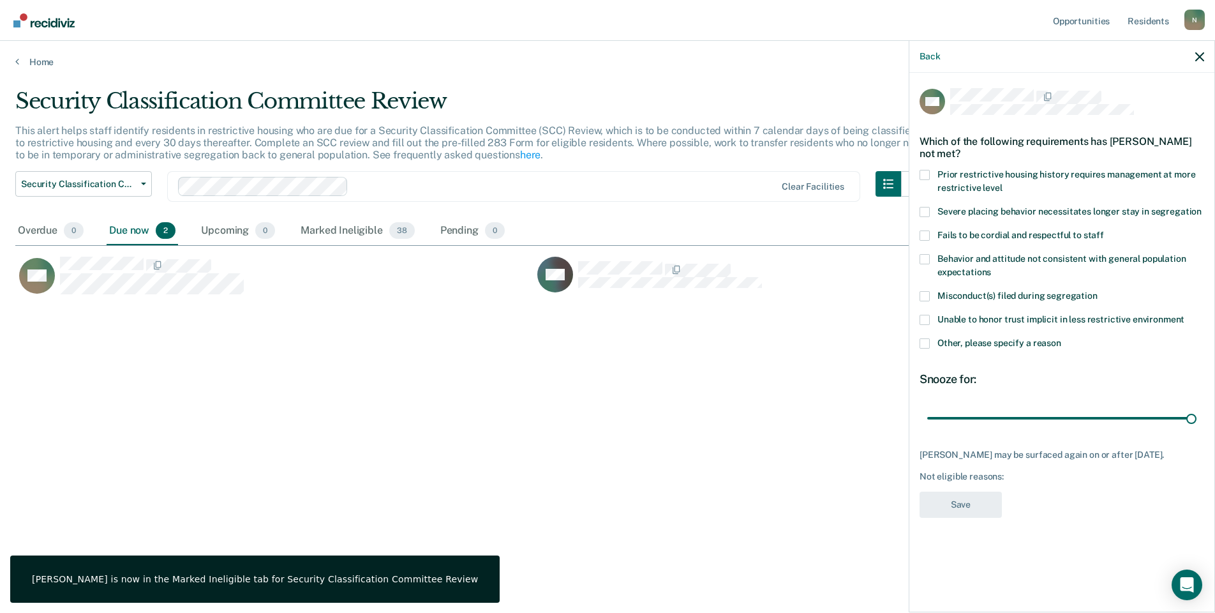
click at [930, 345] on label "Other, please specify a reason" at bounding box center [1062, 344] width 285 height 13
click at [1061, 338] on input "Other, please specify a reason" at bounding box center [1061, 338] width 0 height 0
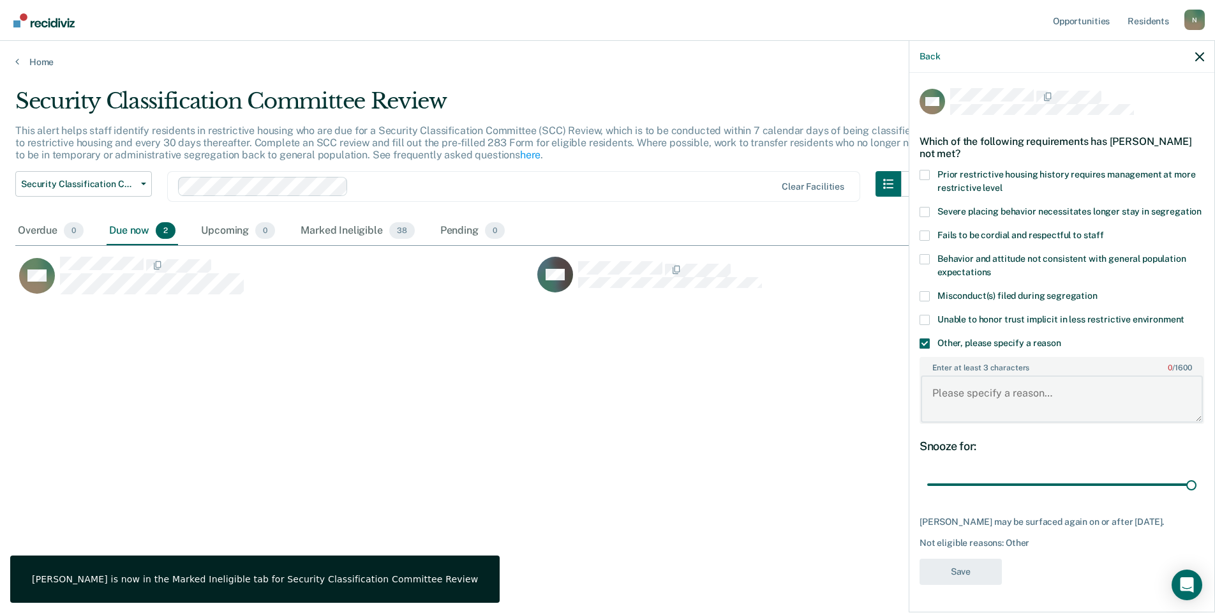
click at [965, 405] on textarea "Enter at least 3 characters 0 / 1600" at bounding box center [1062, 398] width 282 height 47
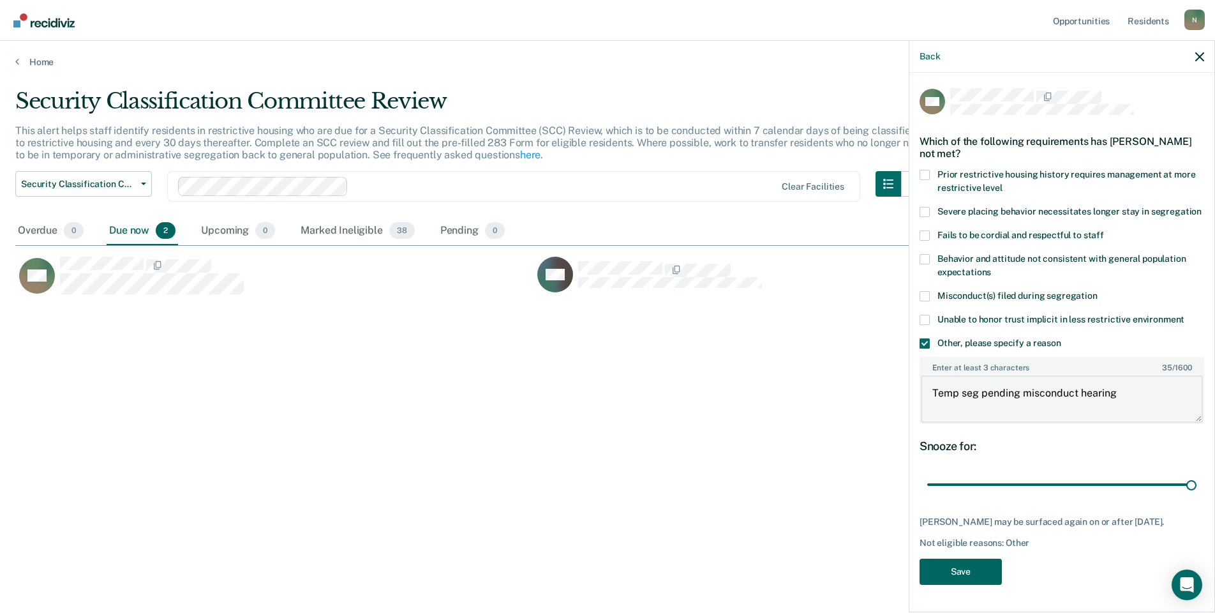
type textarea "Temp seg pending misconduct hearing"
click at [946, 560] on button "Save" at bounding box center [961, 571] width 82 height 26
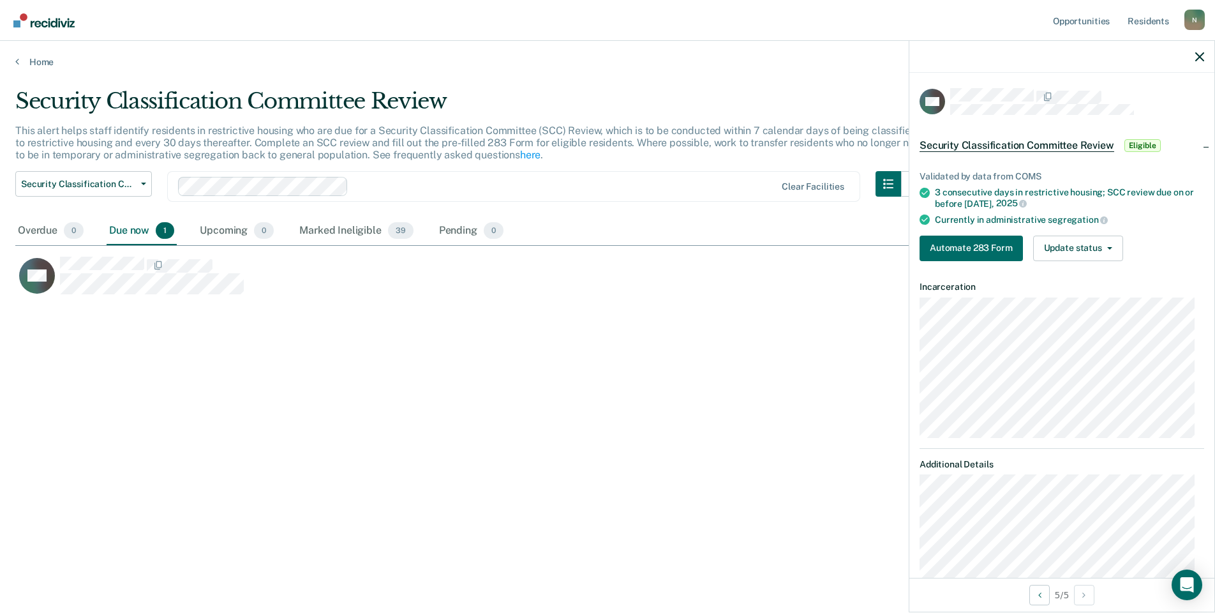
click at [1091, 262] on div "Validated by data from COMS 3 consecutive days in restrictive housing; SCC revi…" at bounding box center [1061, 211] width 305 height 121
click at [1090, 257] on button "Update status" at bounding box center [1078, 248] width 90 height 26
click at [1051, 301] on button "Mark Ineligible" at bounding box center [1094, 299] width 123 height 20
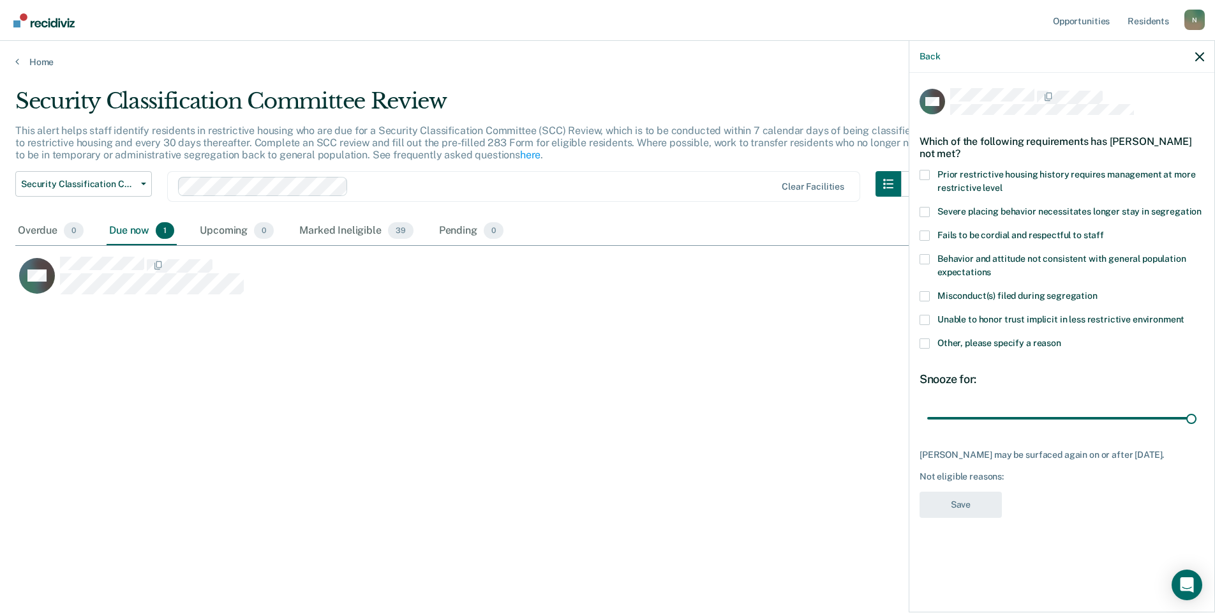
click at [921, 345] on span at bounding box center [925, 343] width 10 height 10
click at [1061, 338] on input "Other, please specify a reason" at bounding box center [1061, 338] width 0 height 0
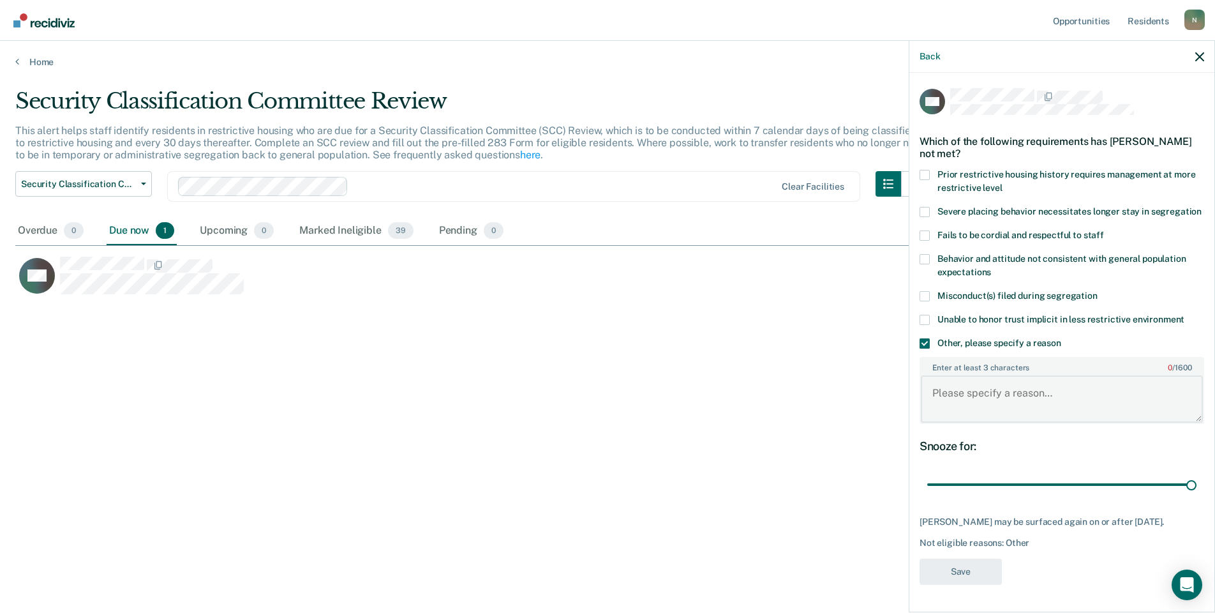
click at [957, 403] on textarea "Enter at least 3 characters 0 / 1600" at bounding box center [1062, 398] width 282 height 47
type textarea "Temp seg pending misconduct hearing"
click at [956, 558] on button "Save" at bounding box center [961, 571] width 82 height 26
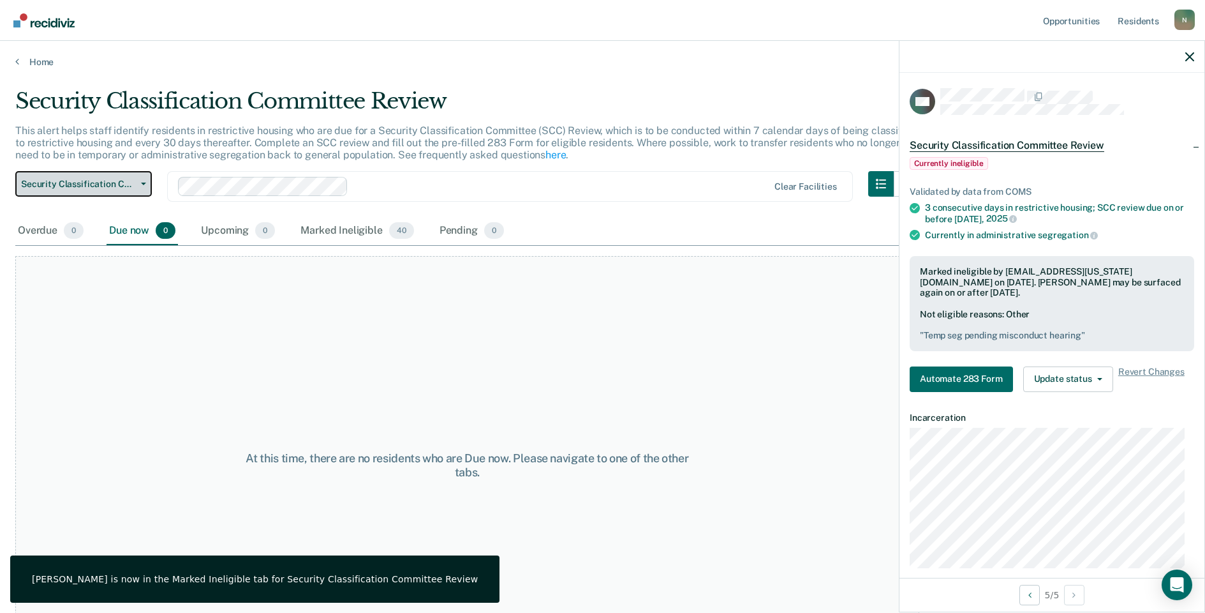
click at [89, 186] on span "Security Classification Committee Review" at bounding box center [78, 184] width 115 height 11
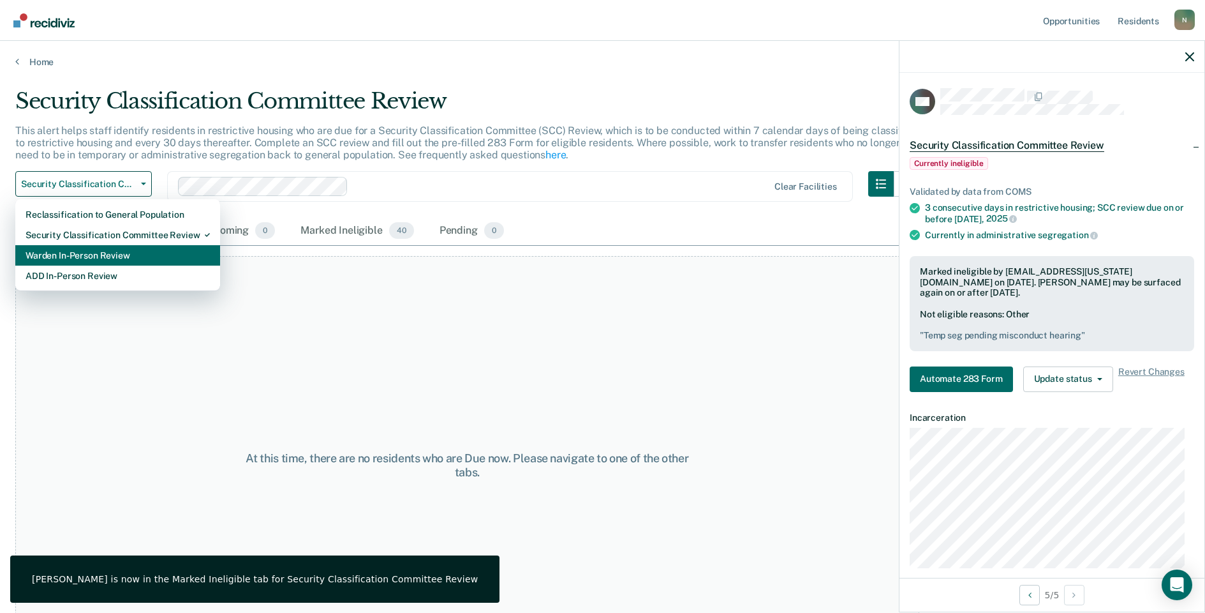
click at [89, 254] on div "Warden In-Person Review" at bounding box center [118, 255] width 184 height 20
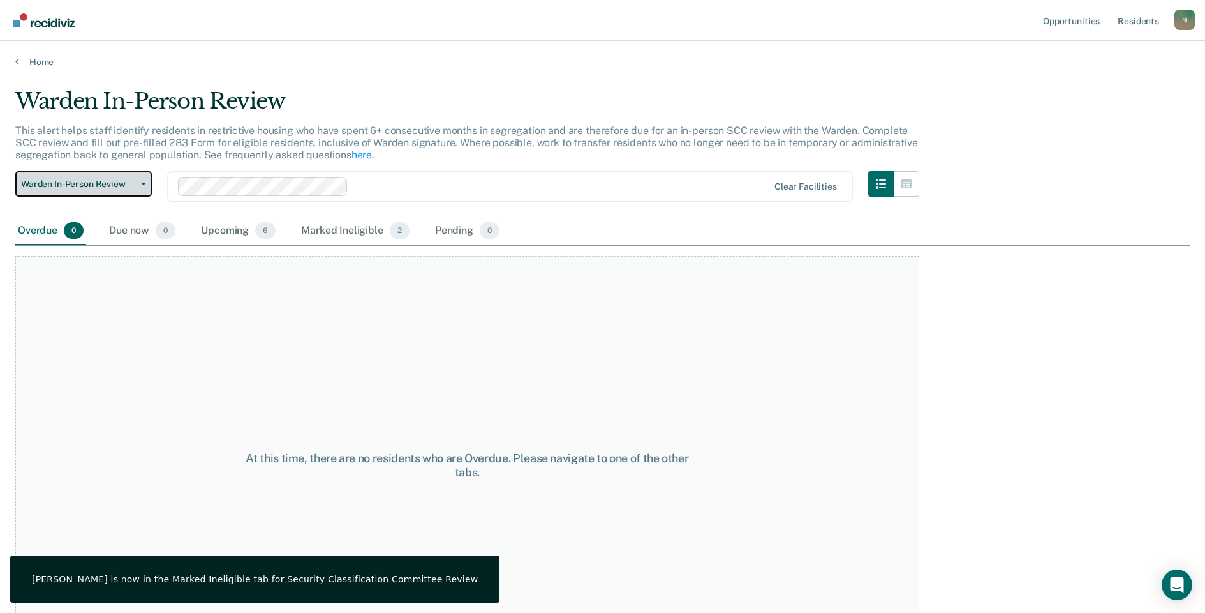
click at [104, 175] on button "Warden In-Person Review" at bounding box center [83, 184] width 137 height 26
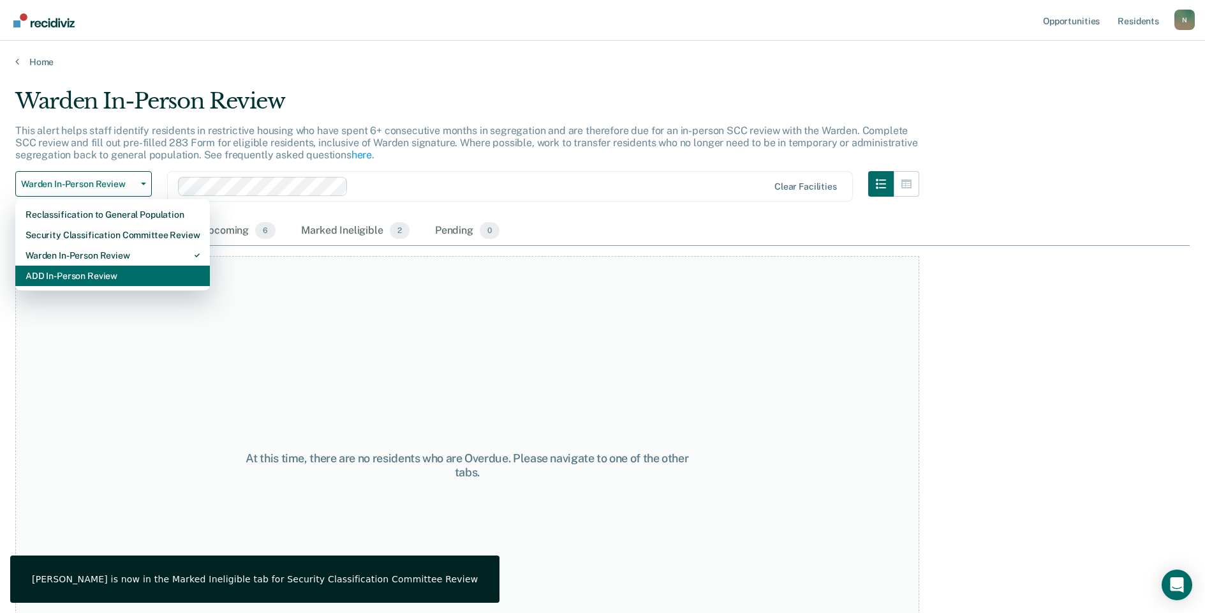
click at [100, 275] on div "ADD In-Person Review" at bounding box center [113, 275] width 174 height 20
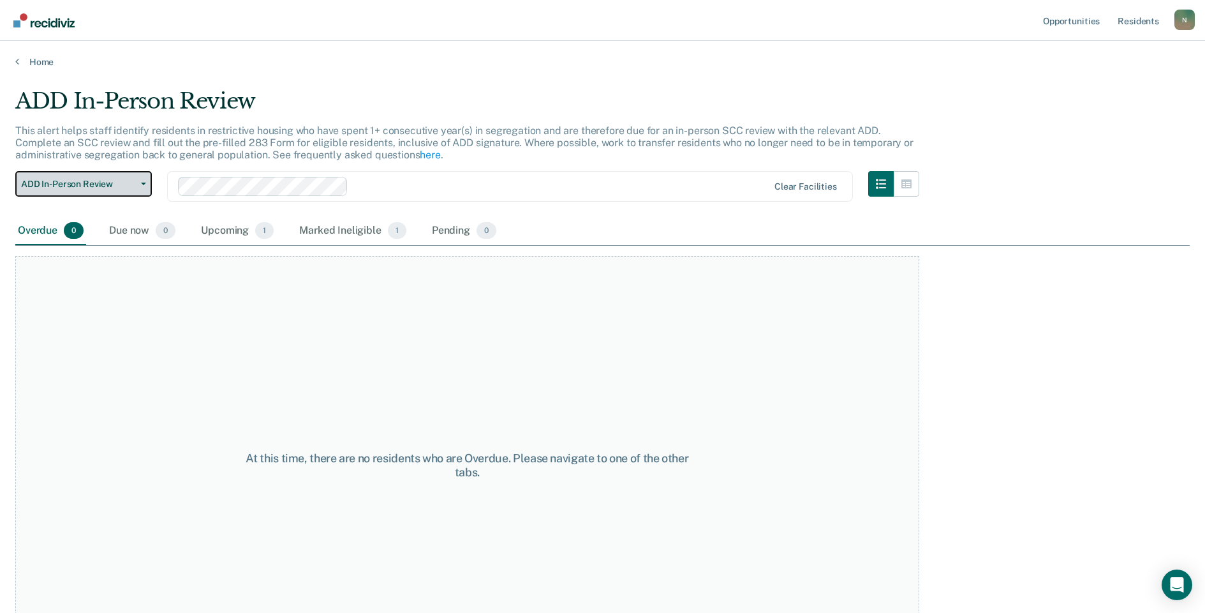
click at [110, 189] on span "ADD In-Person Review" at bounding box center [78, 184] width 115 height 11
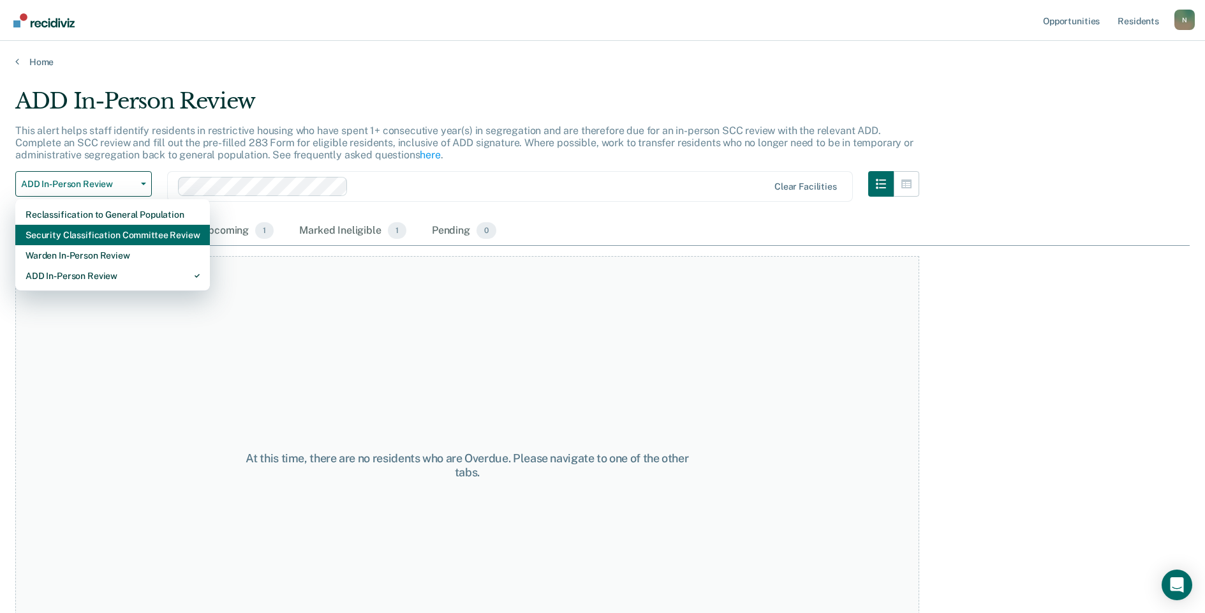
click at [110, 229] on div "Security Classification Committee Review" at bounding box center [113, 235] width 174 height 20
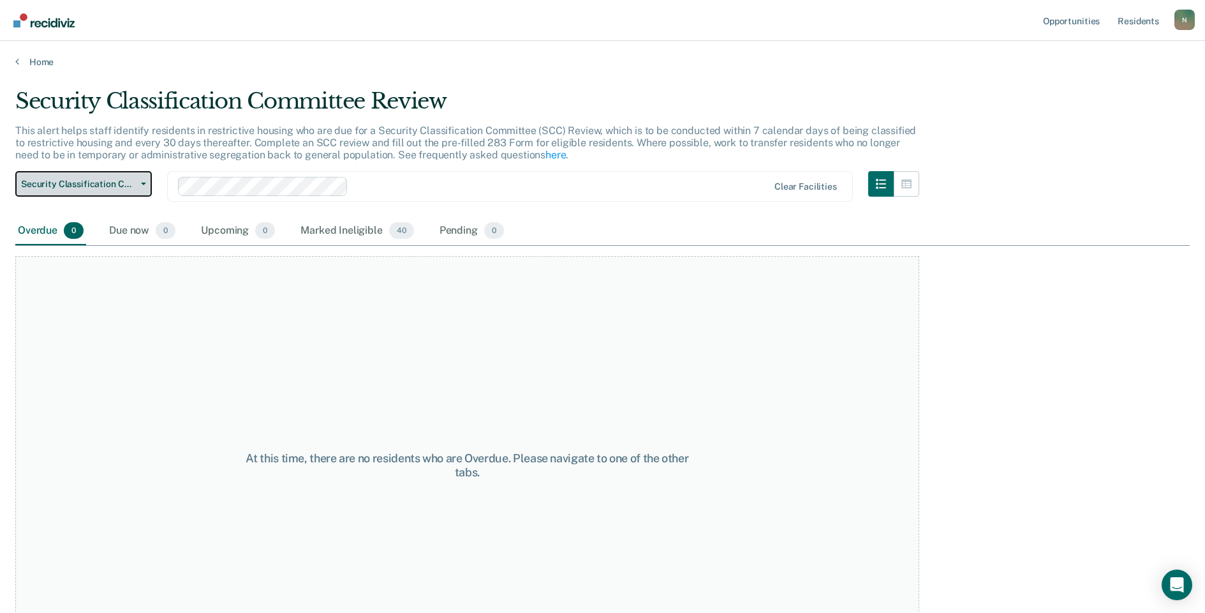
click at [110, 184] on span "Security Classification Committee Review" at bounding box center [78, 184] width 115 height 11
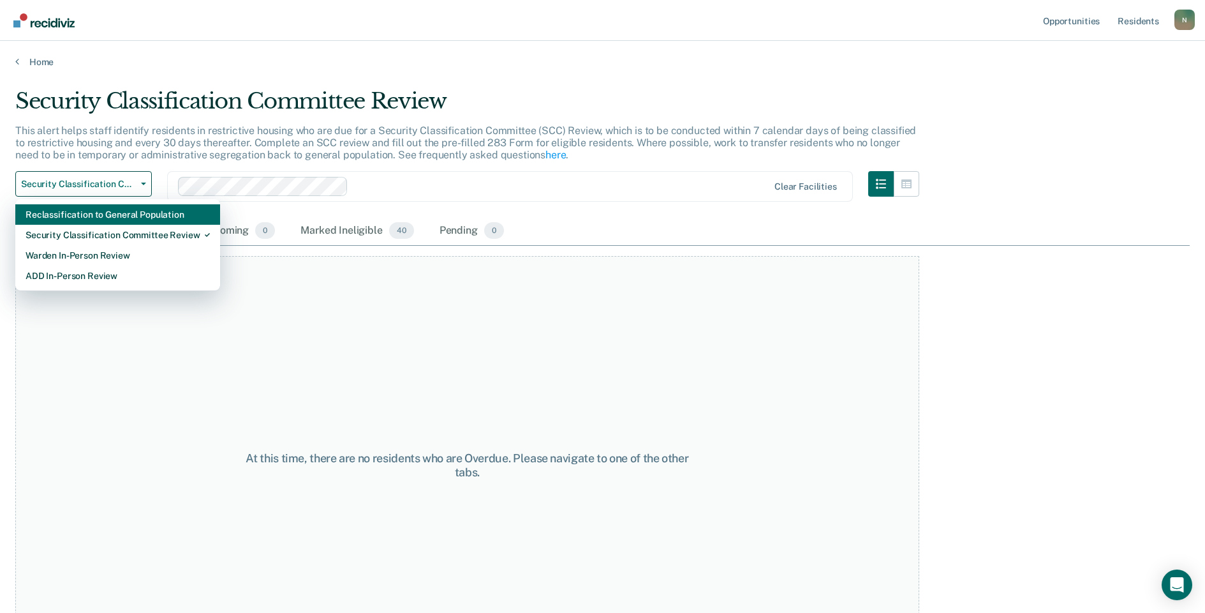
click at [110, 216] on div "Reclassification to General Population" at bounding box center [118, 214] width 184 height 20
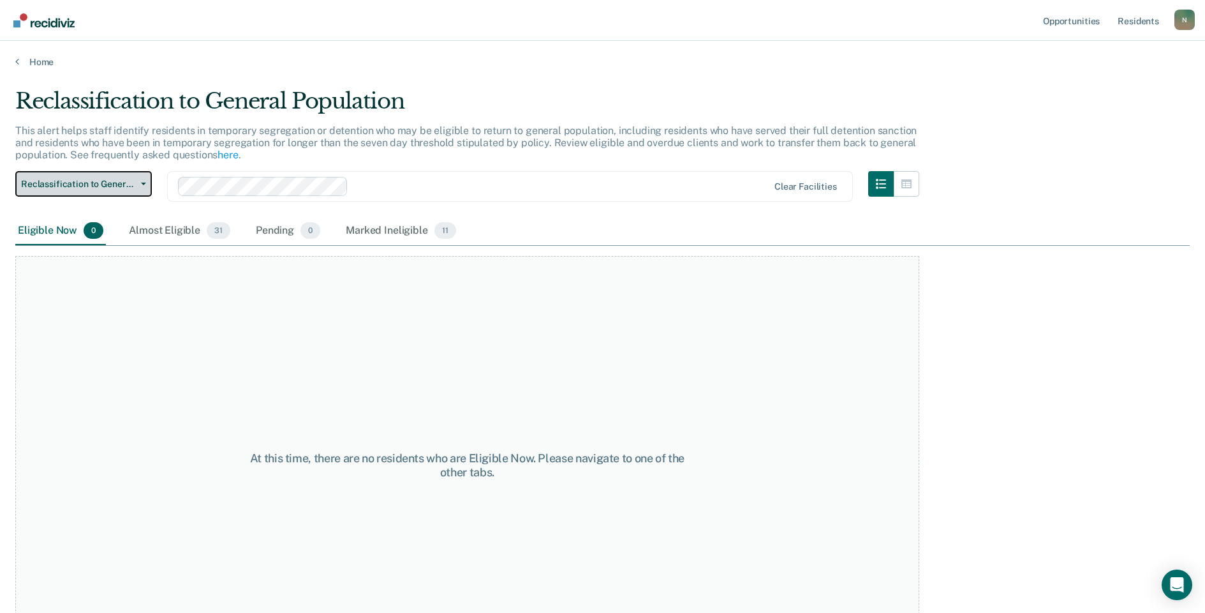
click at [108, 186] on span "Reclassification to General Population" at bounding box center [78, 184] width 115 height 11
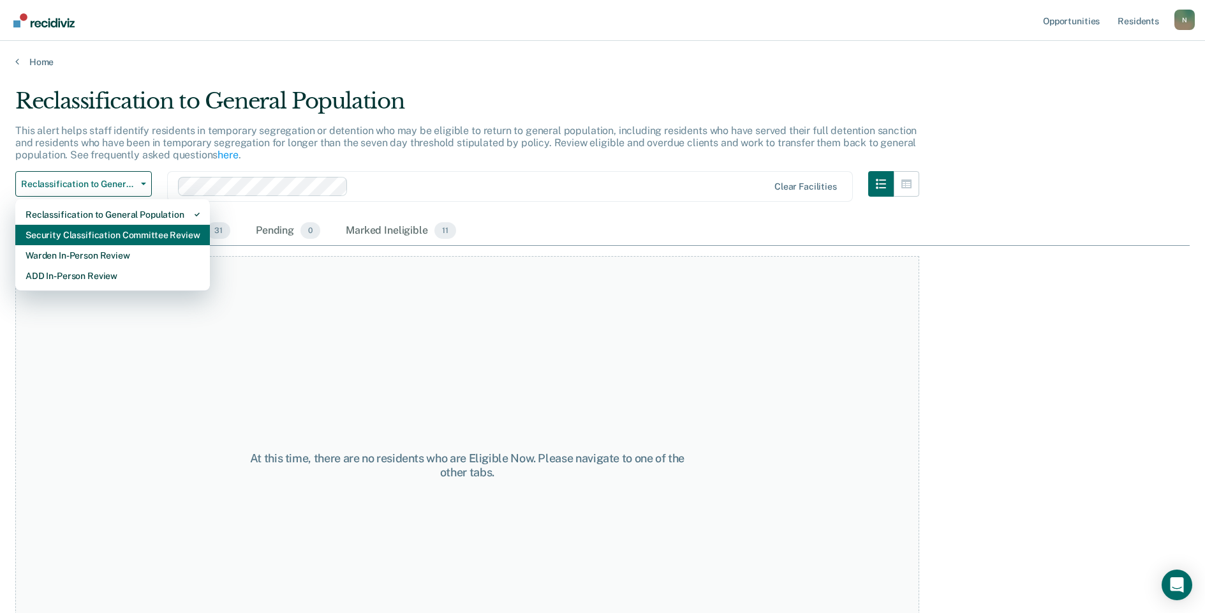
click at [101, 229] on div "Security Classification Committee Review" at bounding box center [113, 235] width 174 height 20
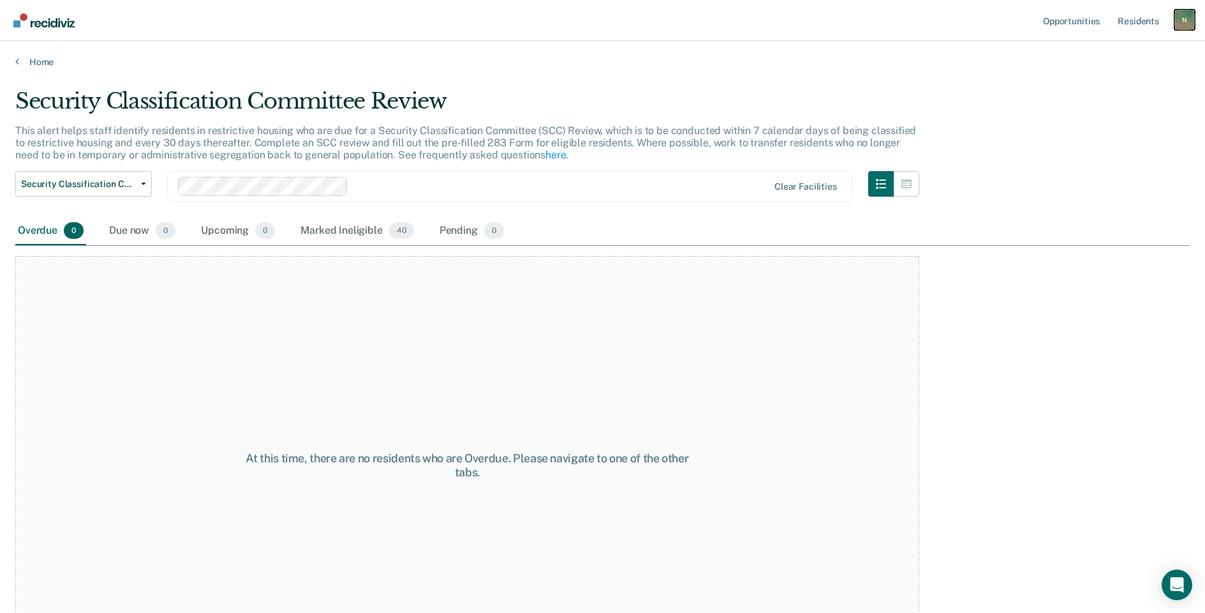
click at [1186, 25] on div "N" at bounding box center [1185, 20] width 20 height 20
click at [1107, 83] on link "Log Out" at bounding box center [1133, 83] width 103 height 11
